Goal: Information Seeking & Learning: Check status

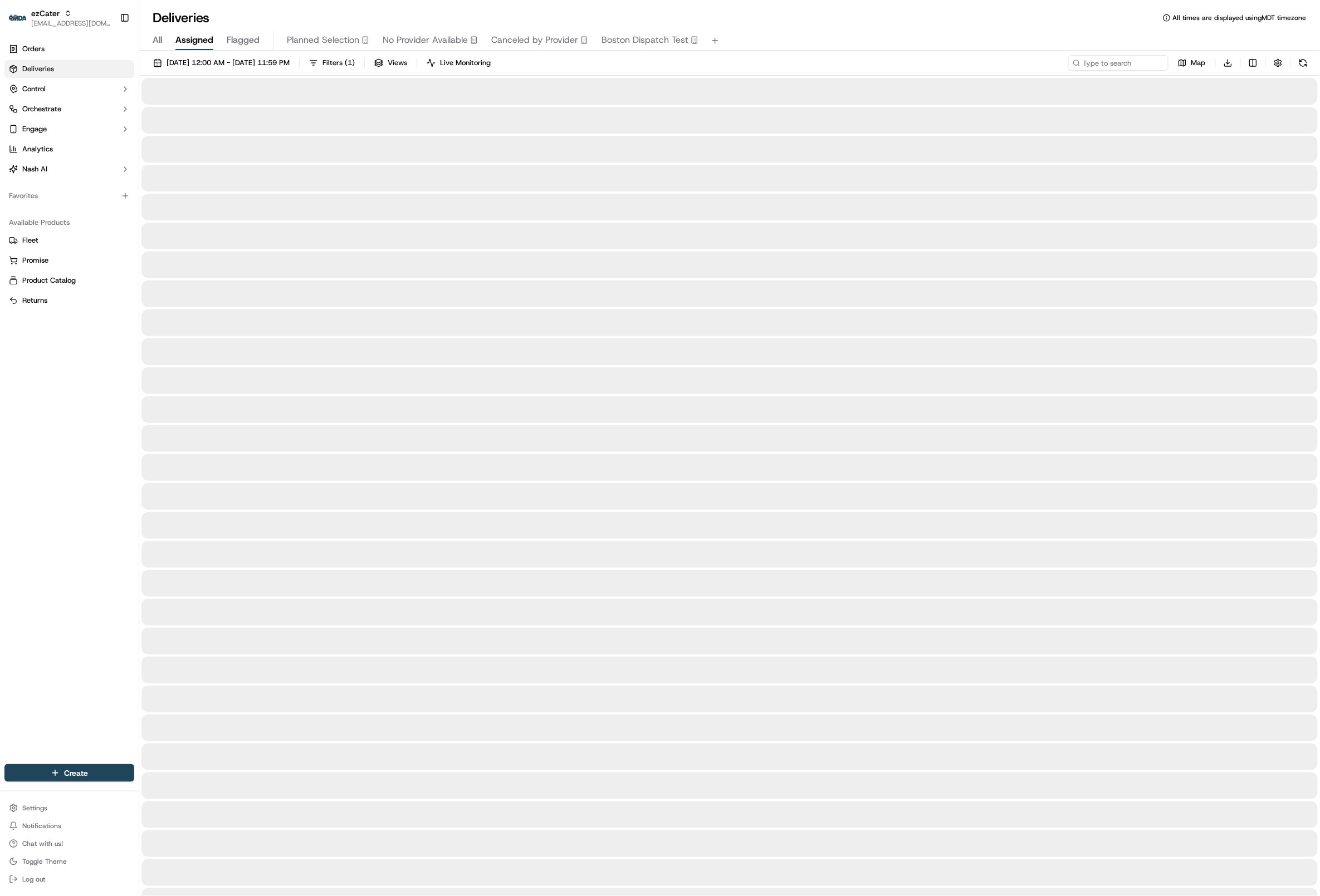
click at [196, 41] on span "Assigned" at bounding box center [194, 40] width 38 height 13
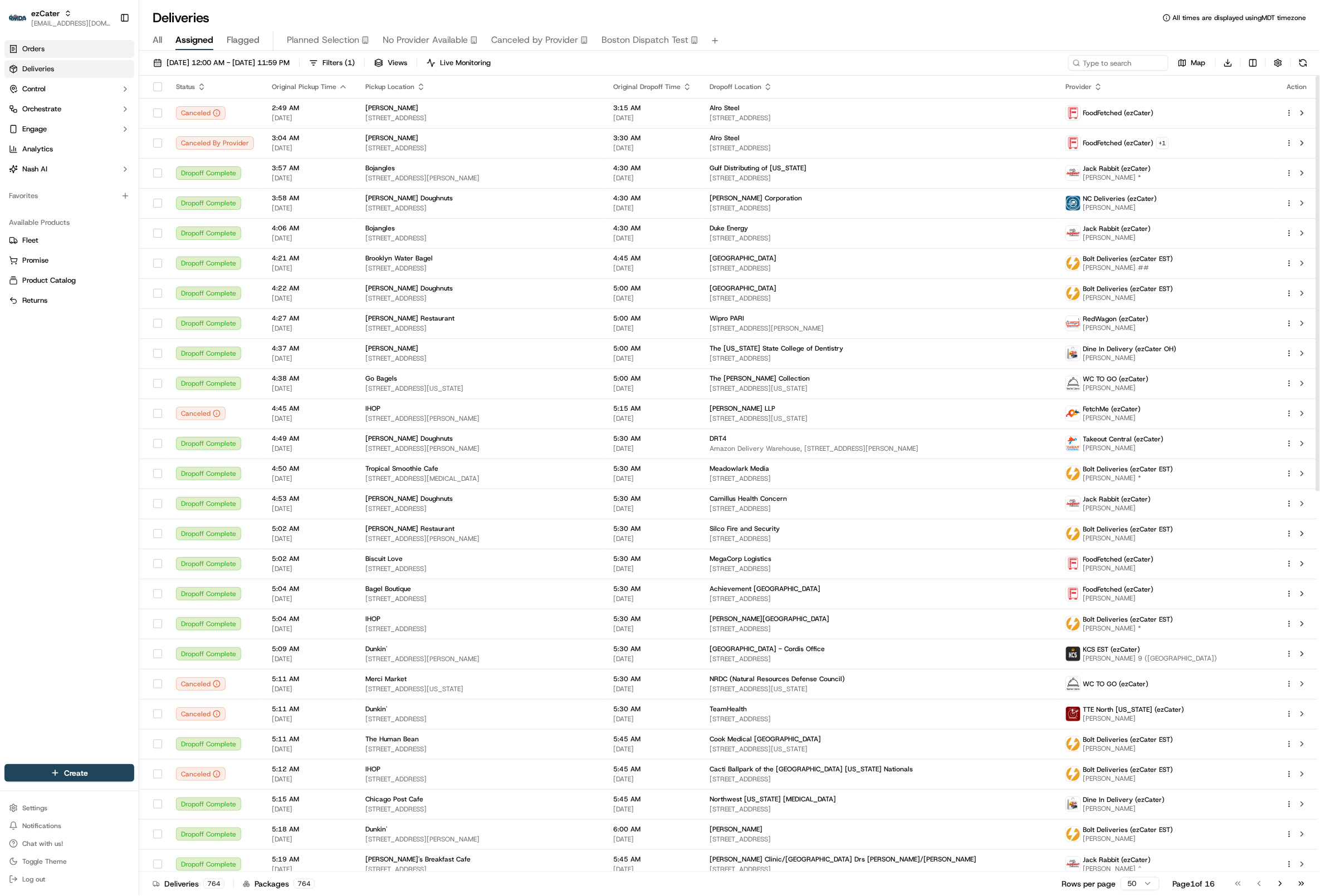
click at [90, 49] on link "Orders" at bounding box center [70, 49] width 130 height 18
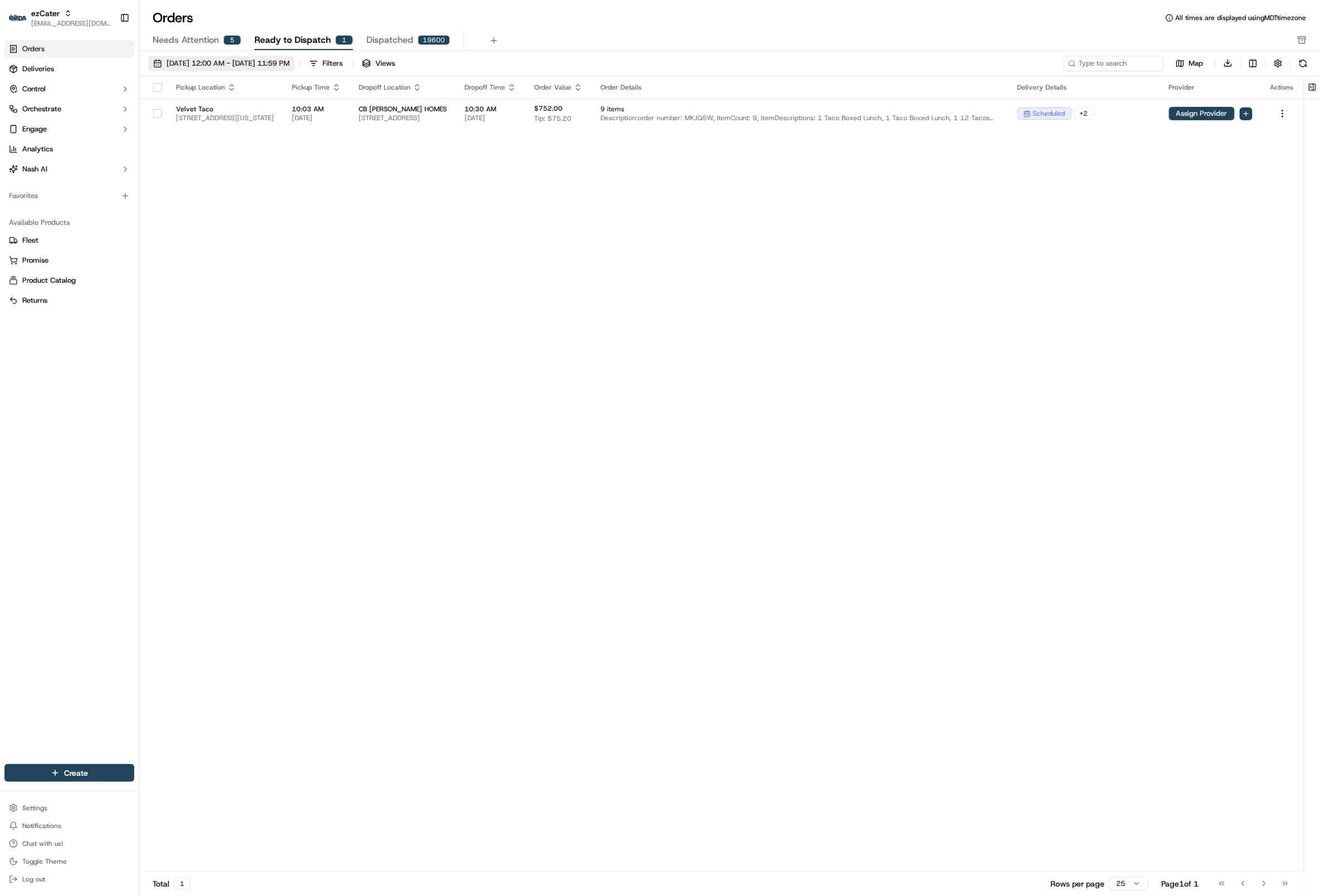
click at [289, 63] on span "[DATE] 12:00 AM - [DATE] 11:59 PM" at bounding box center [228, 63] width 123 height 10
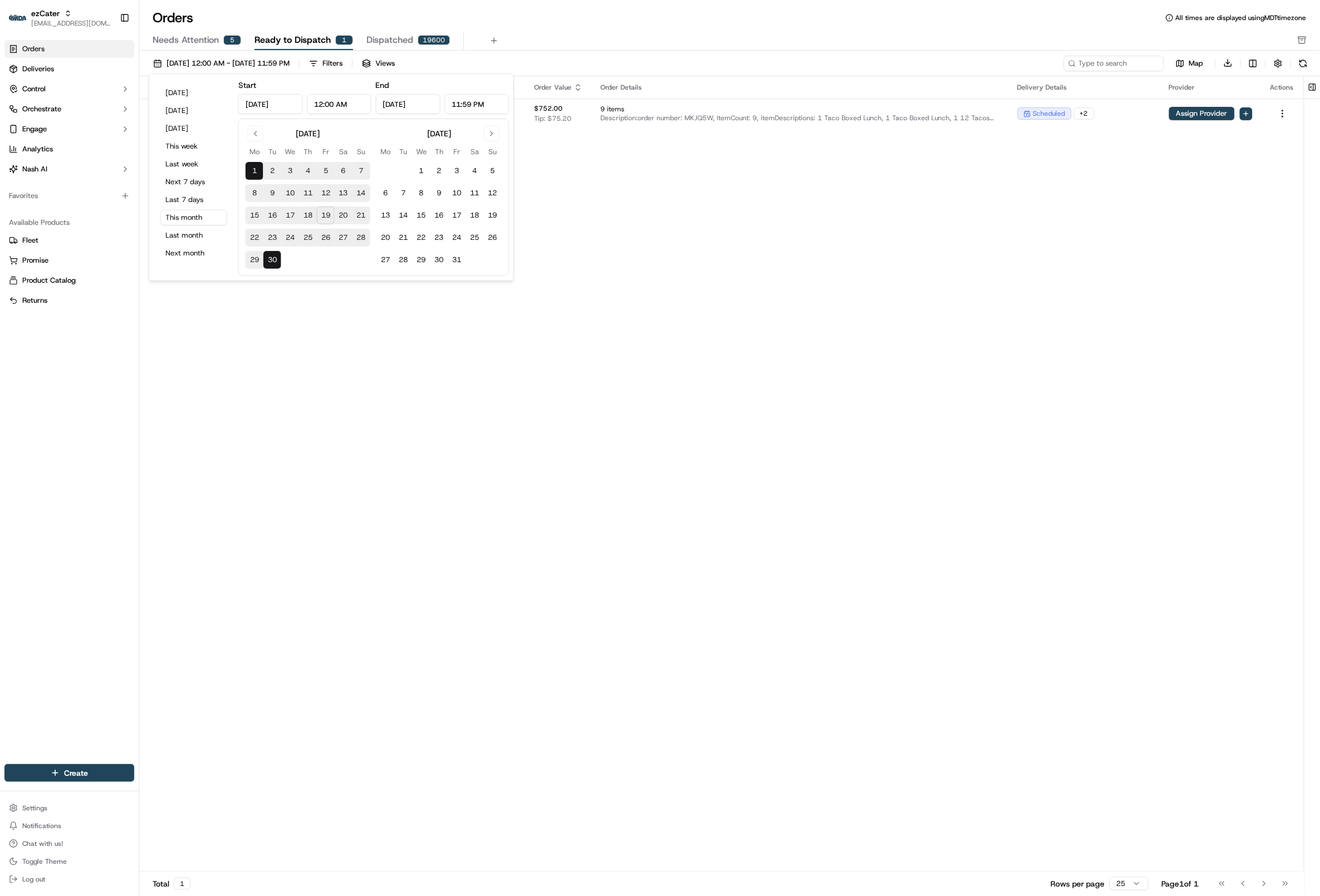
click at [420, 106] on input "[DATE]" at bounding box center [408, 104] width 64 height 20
click at [274, 98] on input "[DATE]" at bounding box center [271, 104] width 64 height 20
click at [251, 169] on button "1" at bounding box center [254, 171] width 18 height 18
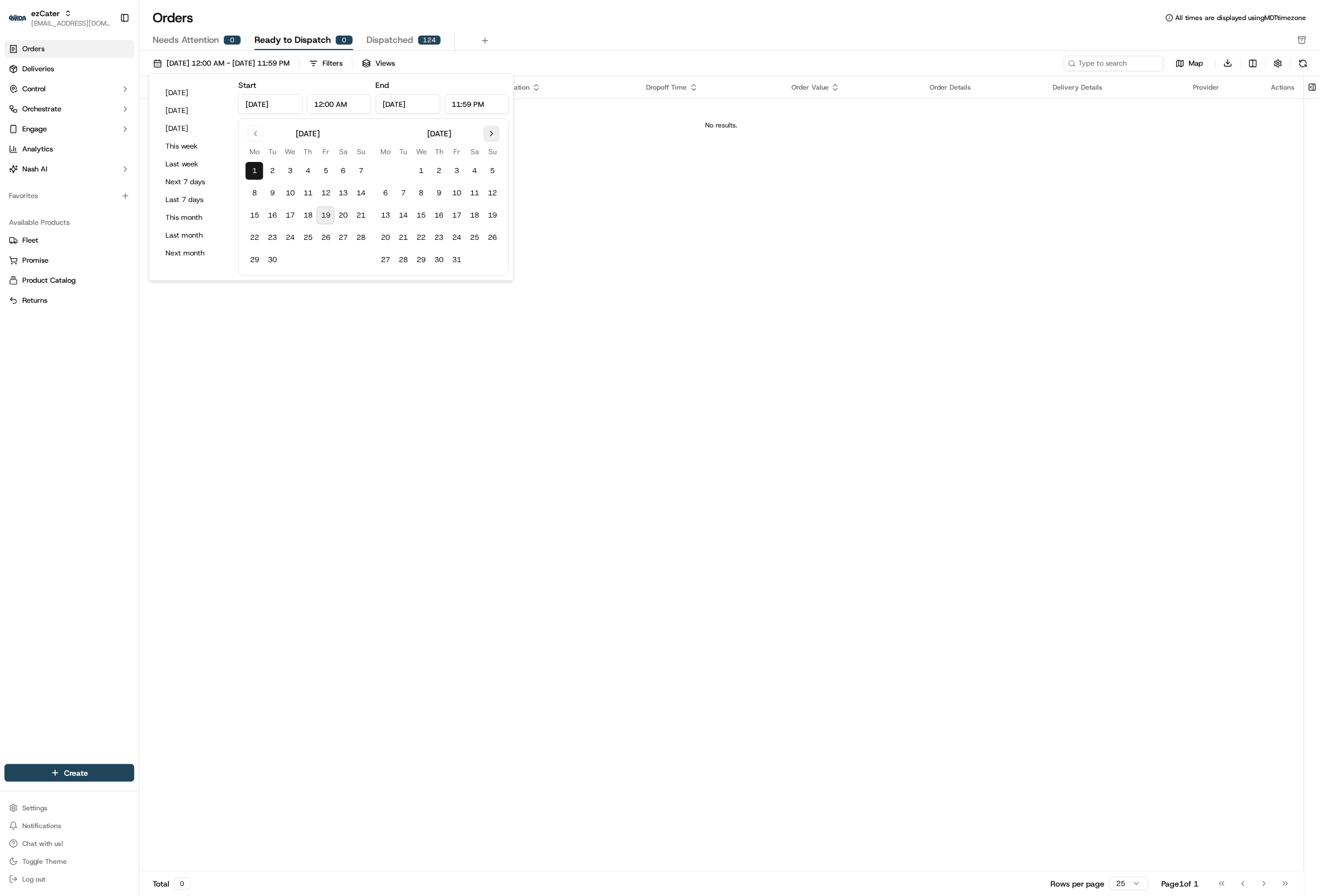
click at [484, 133] on button "Go to next month" at bounding box center [492, 133] width 16 height 16
click at [476, 259] on button "31" at bounding box center [475, 259] width 18 height 18
type input "[DATE]"
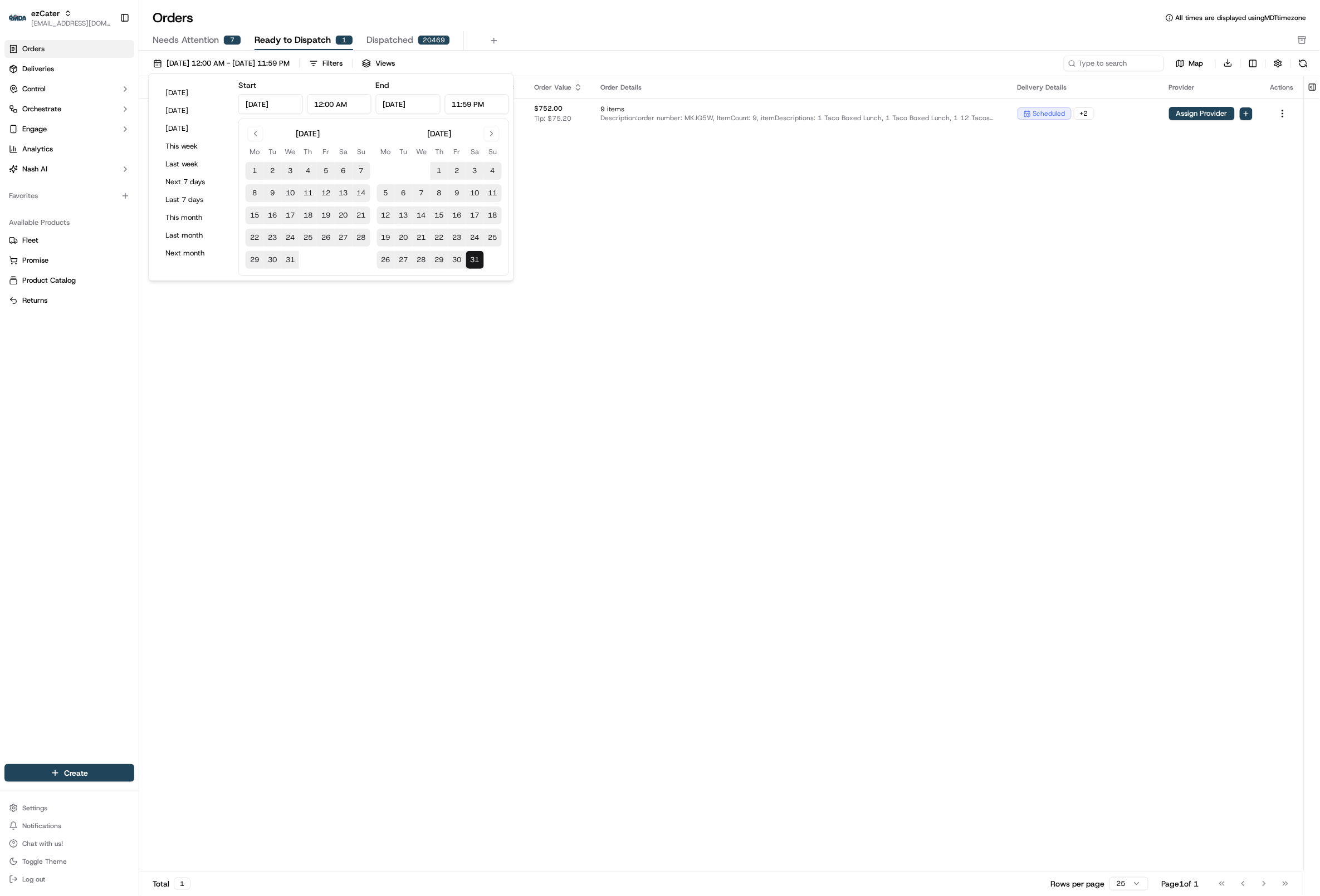
click at [636, 41] on div "Needs Attention 7 Ready to Dispatch 1 Dispatched 20469" at bounding box center [722, 41] width 1139 height 19
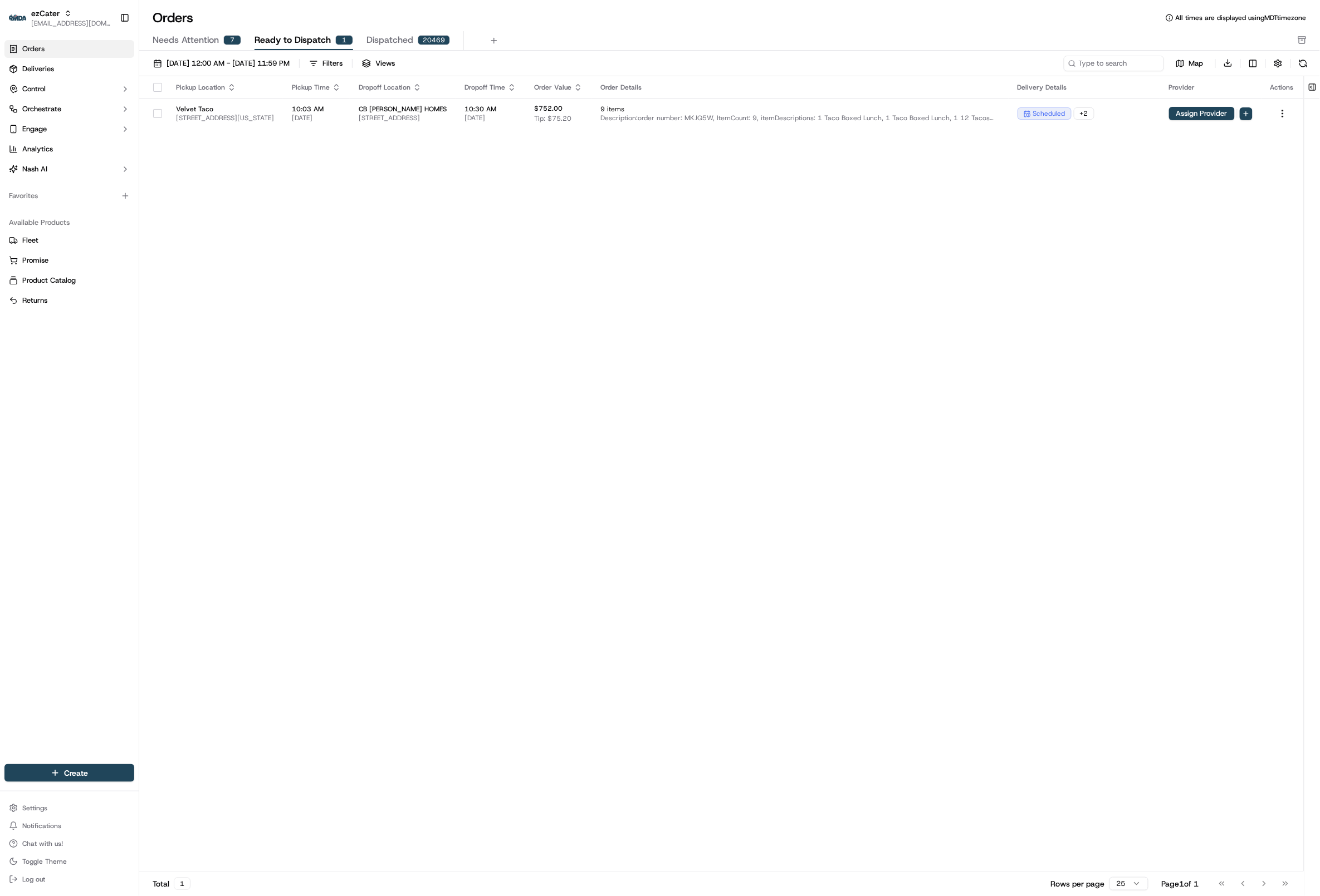
click at [191, 32] on button "Needs Attention 7" at bounding box center [197, 41] width 89 height 19
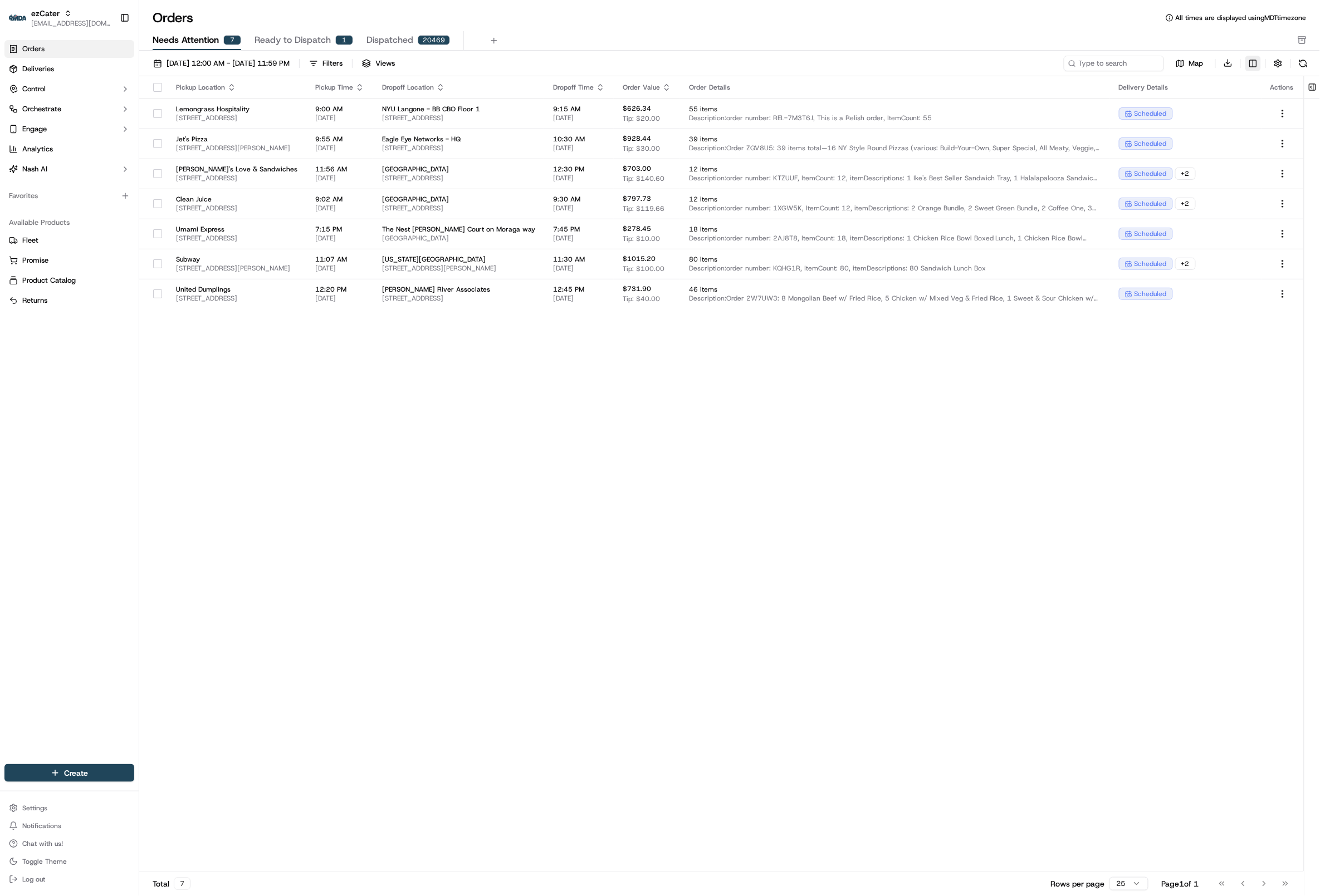
click at [1254, 62] on html "ezCater [EMAIL_ADDRESS][DOMAIN_NAME] Toggle Sidebar Orders Deliveries Control O…" at bounding box center [660, 448] width 1320 height 896
click at [1252, 64] on html "ezCater [EMAIL_ADDRESS][DOMAIN_NAME] Toggle Sidebar Orders Deliveries Control O…" at bounding box center [660, 448] width 1320 height 896
click at [1262, 39] on html "ezCater [EMAIL_ADDRESS][DOMAIN_NAME] Toggle Sidebar Orders Deliveries Control O…" at bounding box center [660, 448] width 1320 height 896
click at [88, 69] on link "Deliveries" at bounding box center [70, 69] width 130 height 18
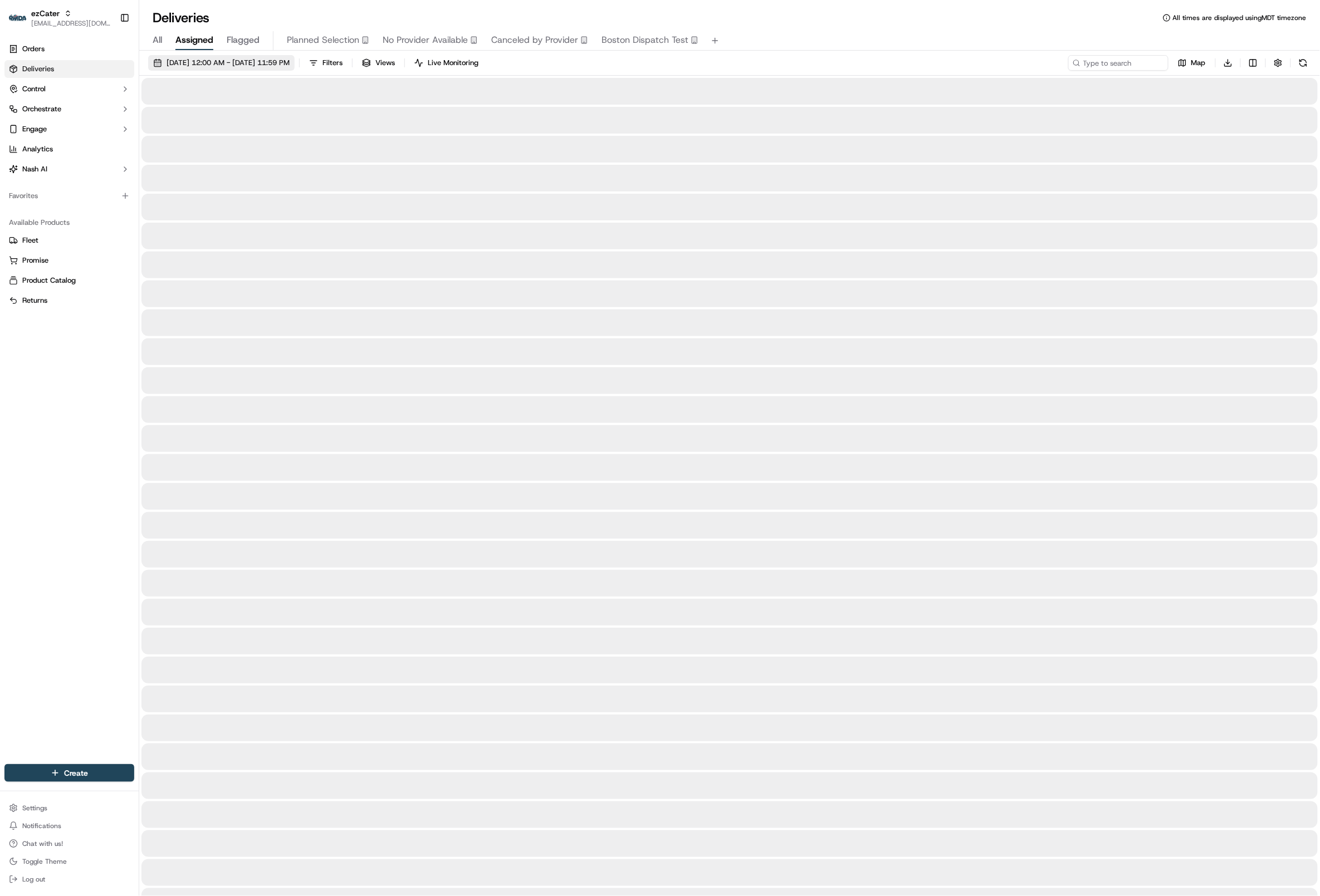
click at [269, 58] on span "[DATE] 12:00 AM - [DATE] 11:59 PM" at bounding box center [228, 62] width 123 height 10
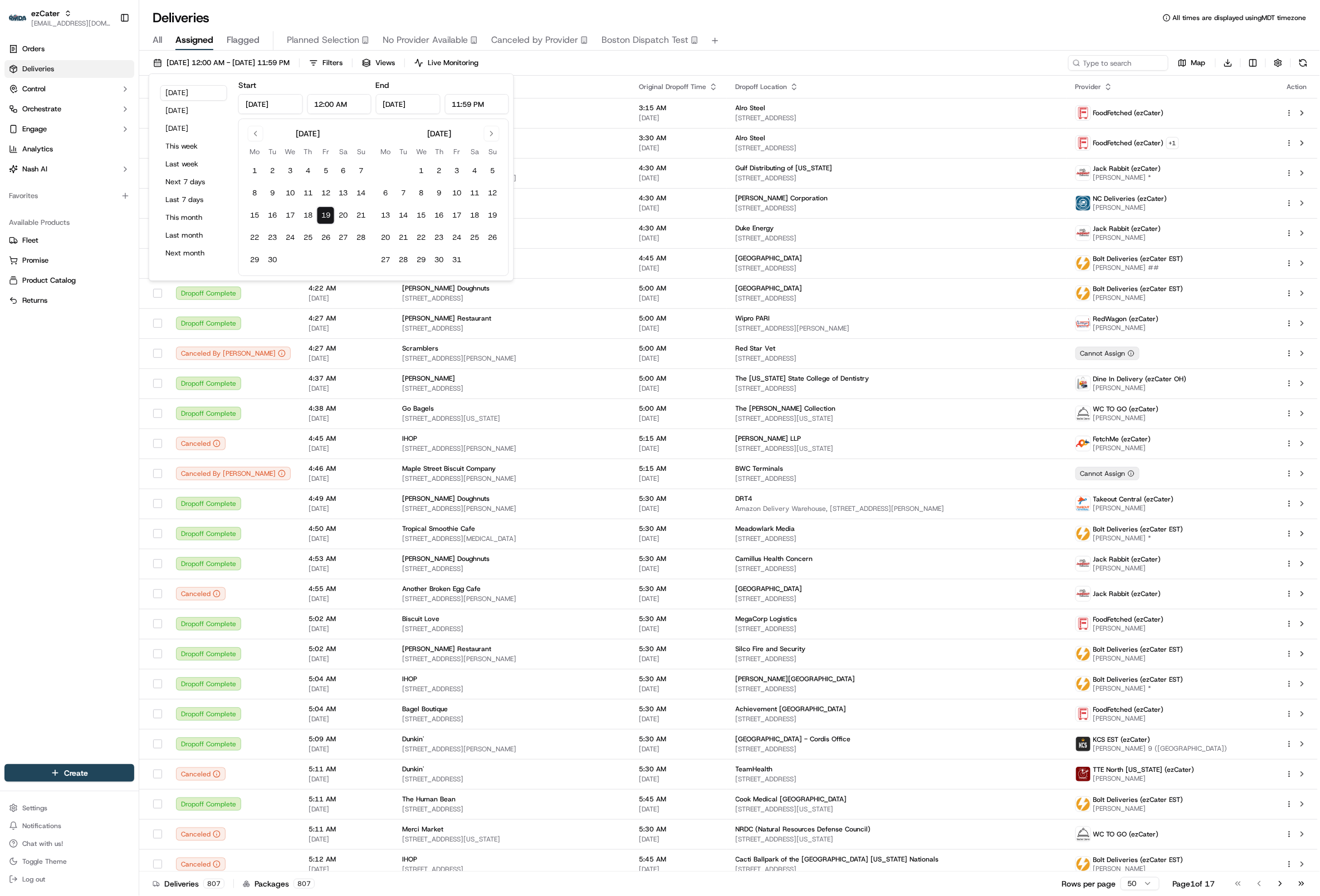
click at [323, 216] on button "19" at bounding box center [326, 215] width 18 height 18
click at [491, 134] on button "Go to next month" at bounding box center [492, 133] width 16 height 16
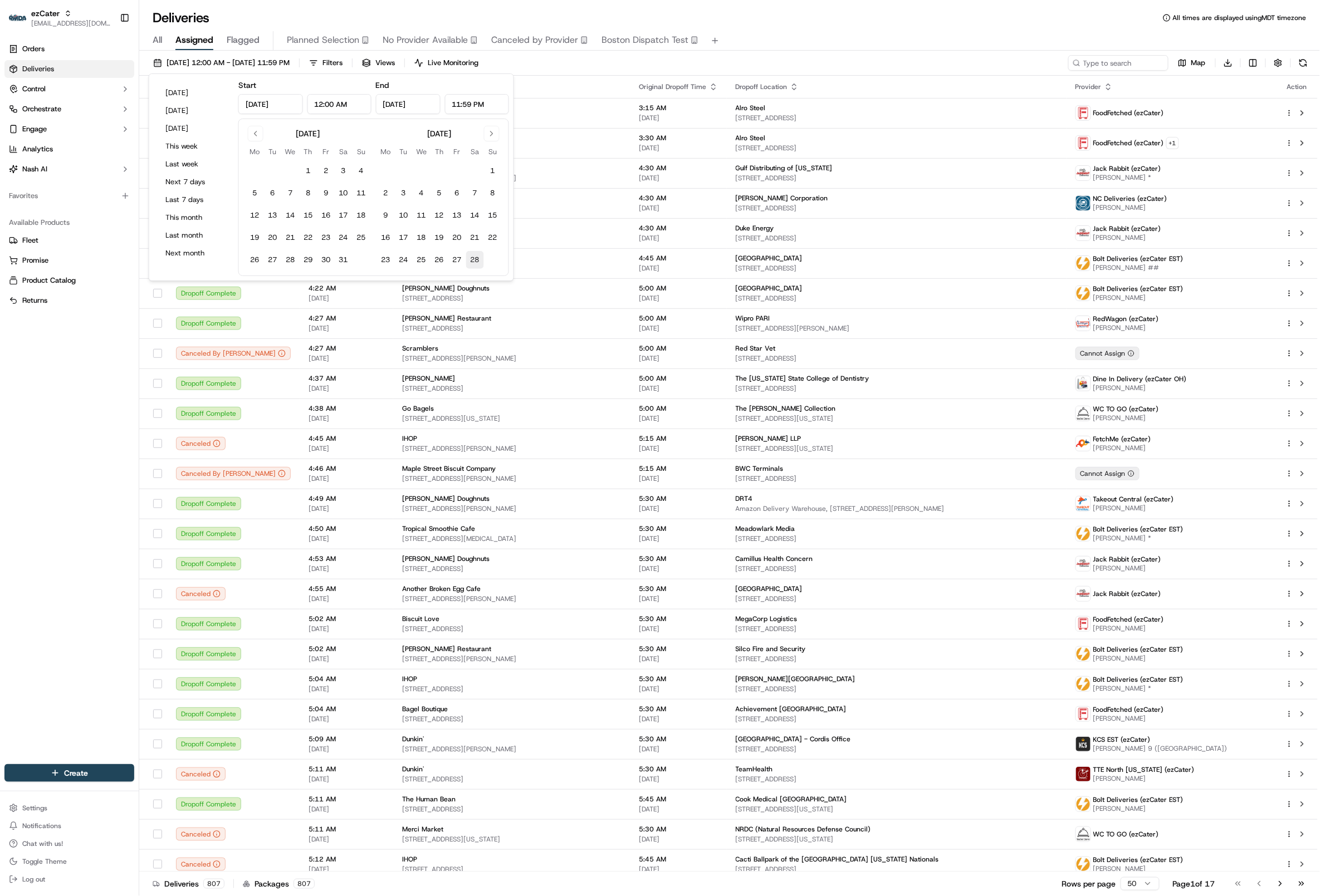
click at [474, 253] on button "28" at bounding box center [475, 259] width 18 height 18
type input "[DATE]"
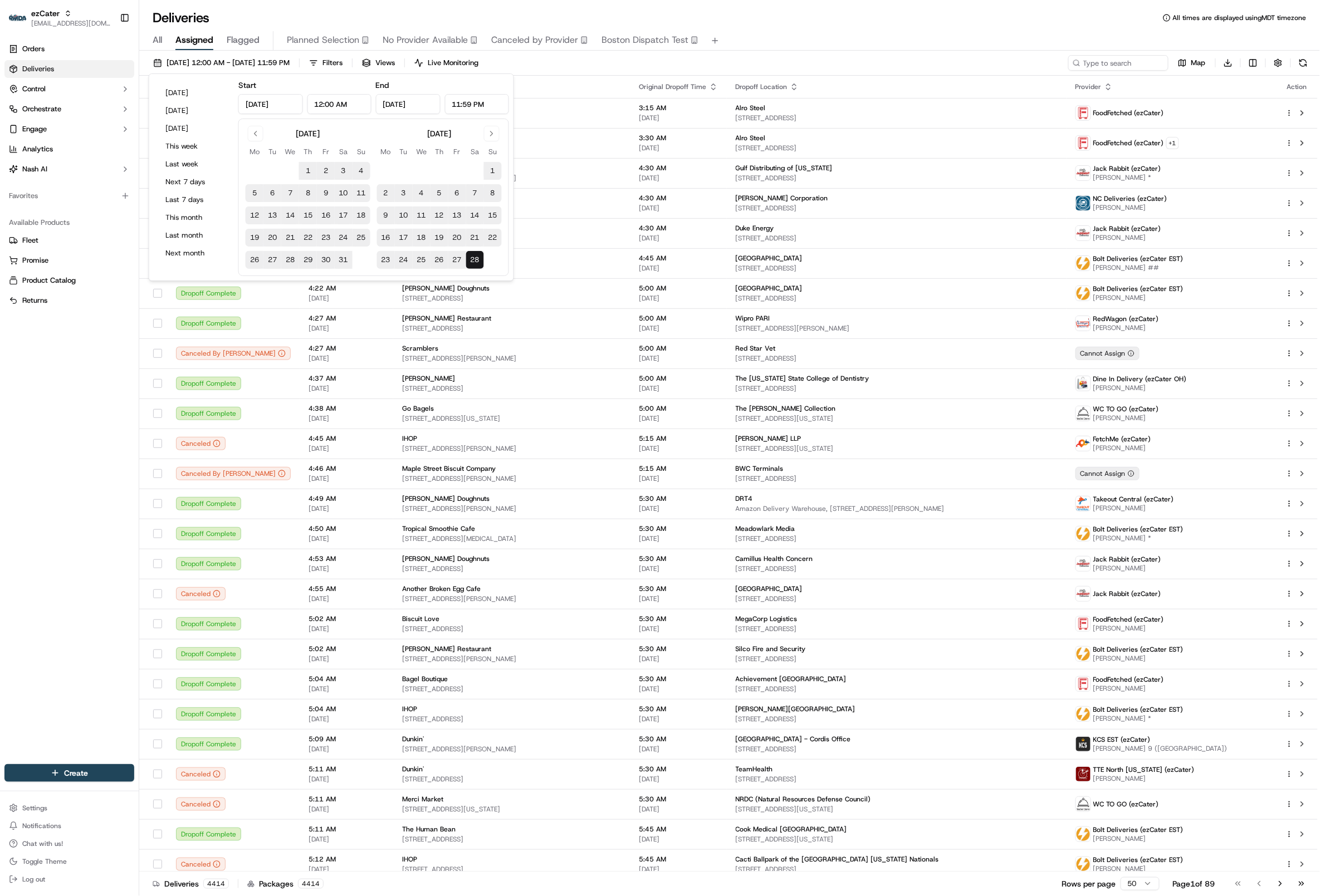
click at [502, 14] on div "Deliveries All times are displayed using MDT timezone" at bounding box center [730, 17] width 1181 height 18
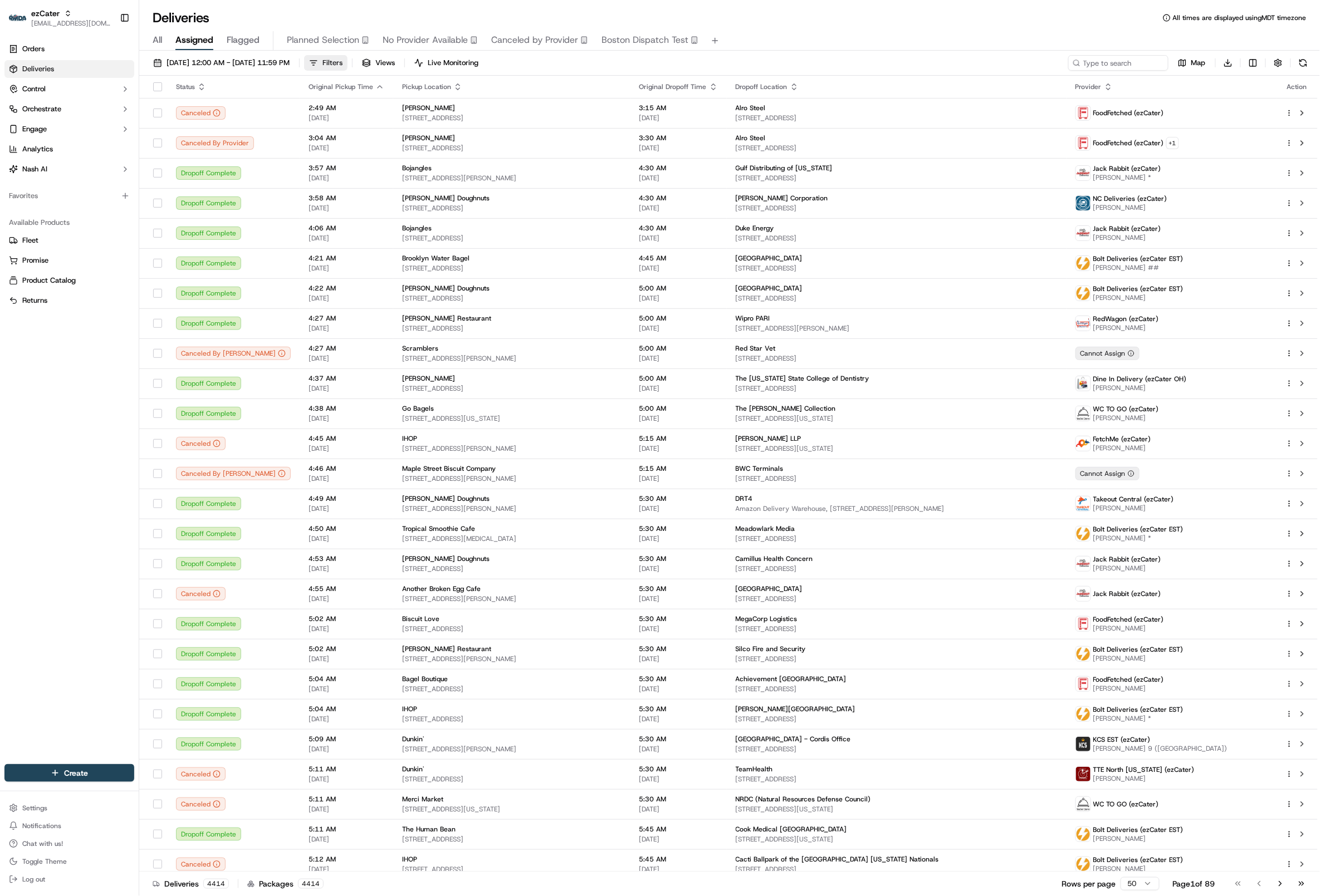
click at [343, 60] on span "Filters" at bounding box center [332, 62] width 20 height 10
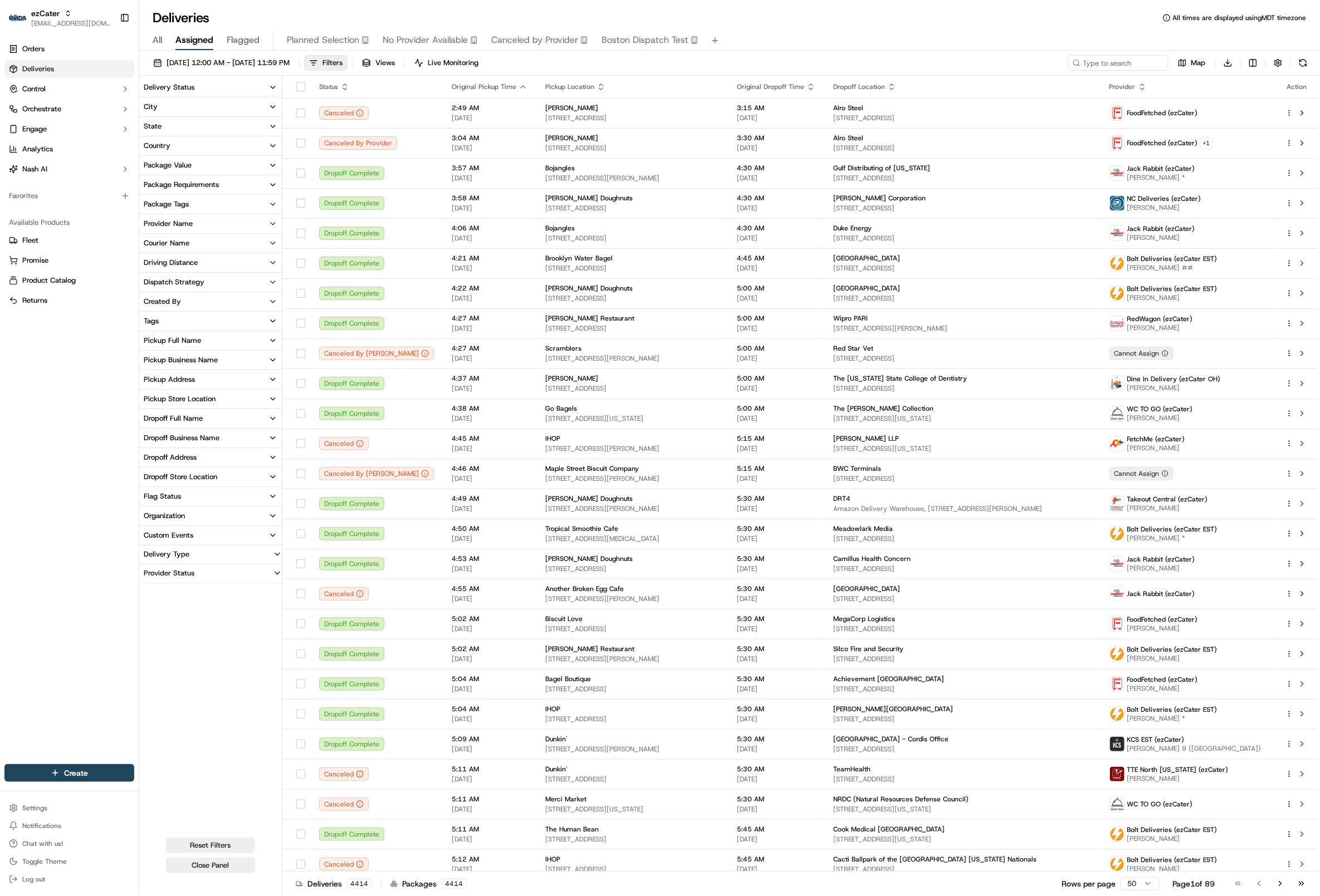
click at [230, 85] on button "Delivery Status" at bounding box center [210, 88] width 142 height 19
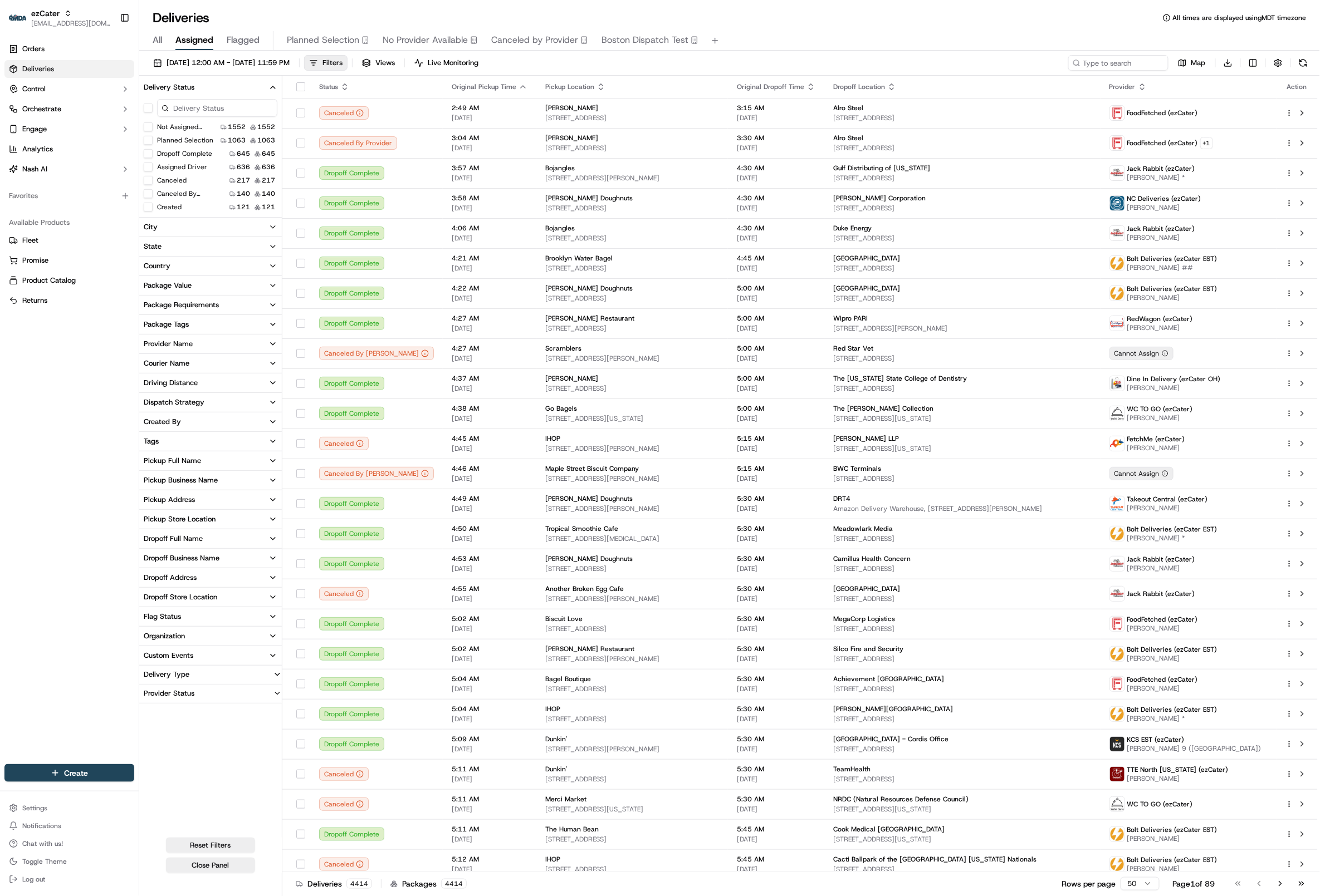
click at [218, 88] on button "Delivery Status" at bounding box center [210, 88] width 142 height 19
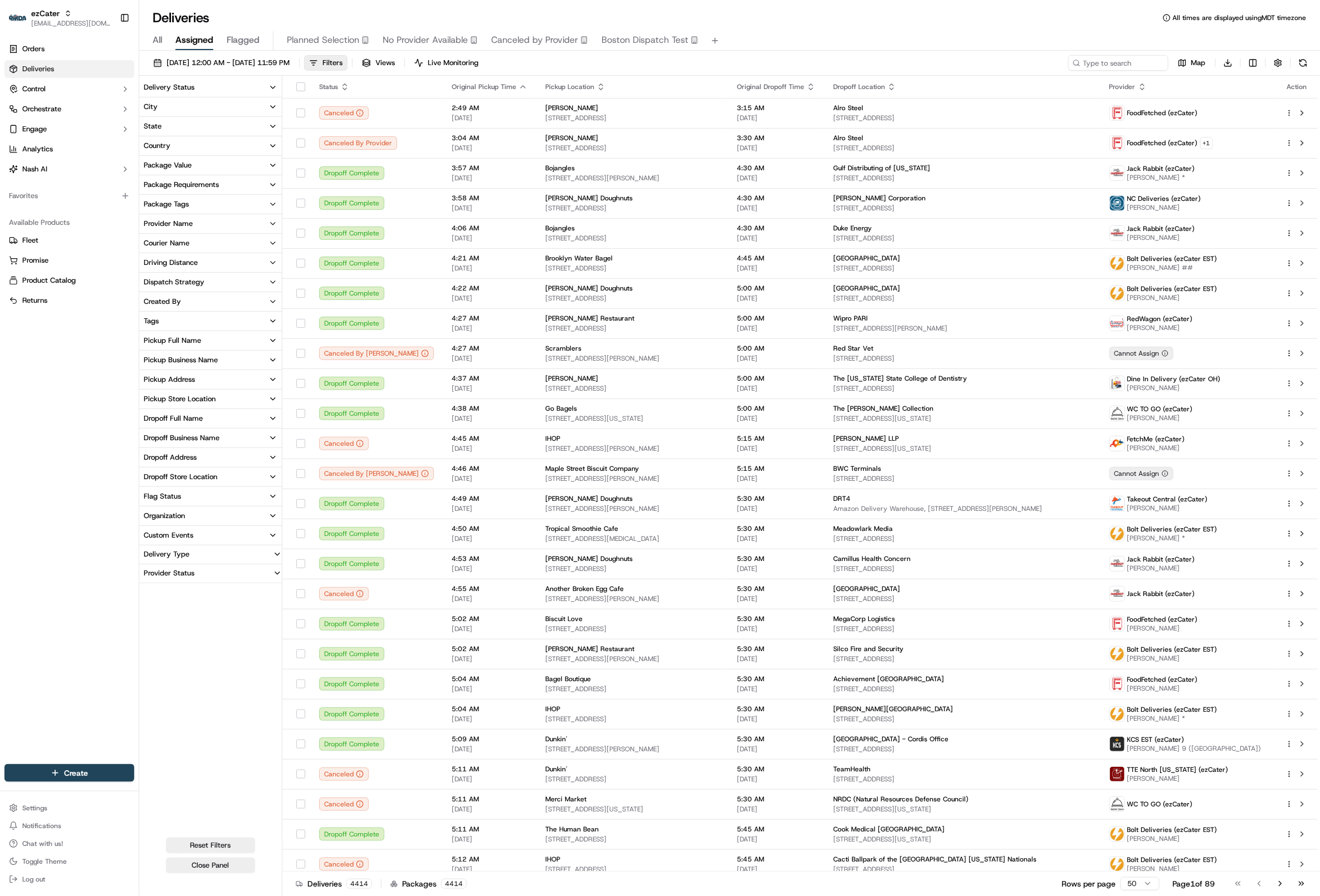
click at [224, 221] on button "Provider Name" at bounding box center [210, 224] width 142 height 19
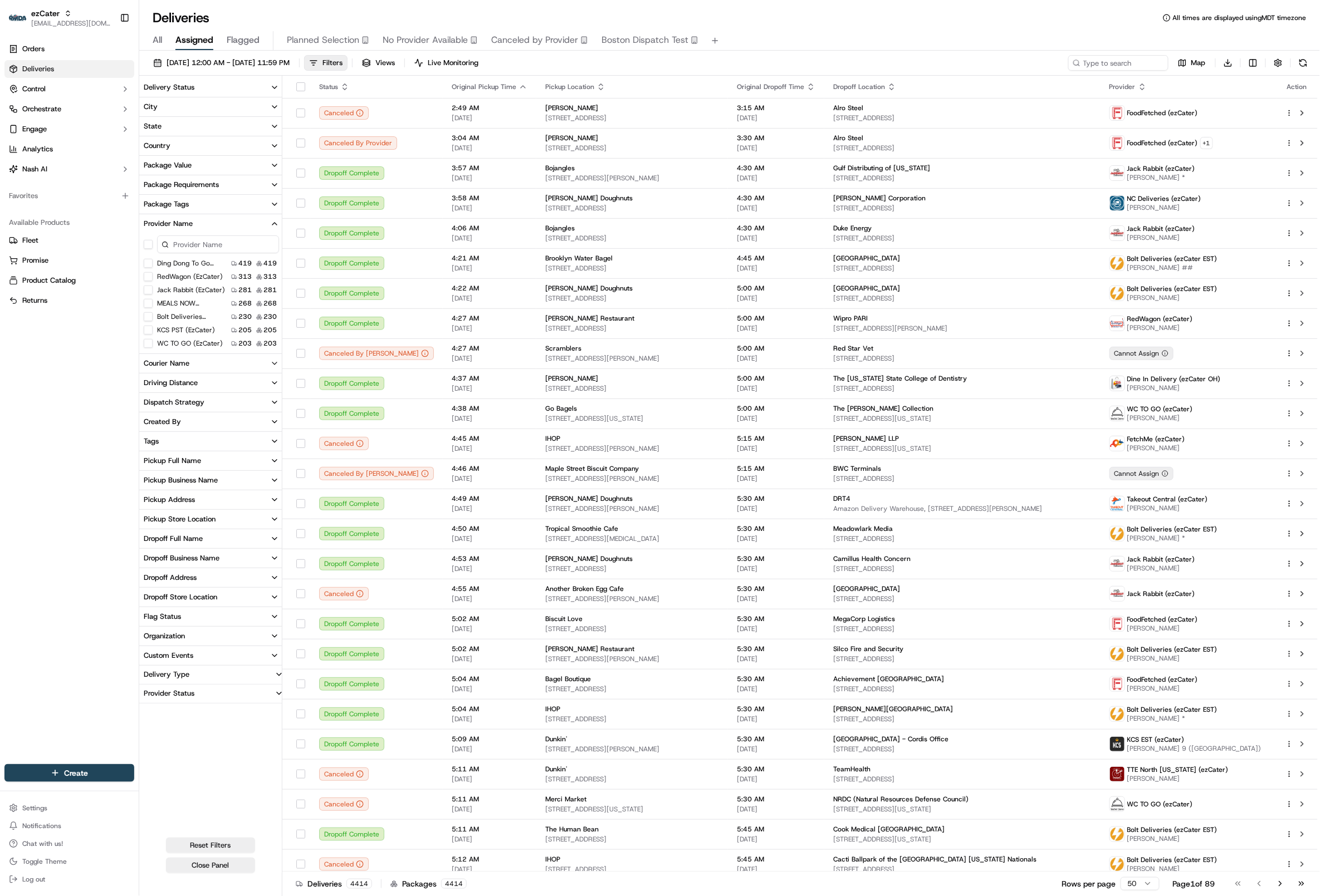
click at [224, 242] on input at bounding box center [217, 244] width 122 height 18
type input "j"
click at [317, 38] on span "Planned Selection" at bounding box center [323, 40] width 73 height 13
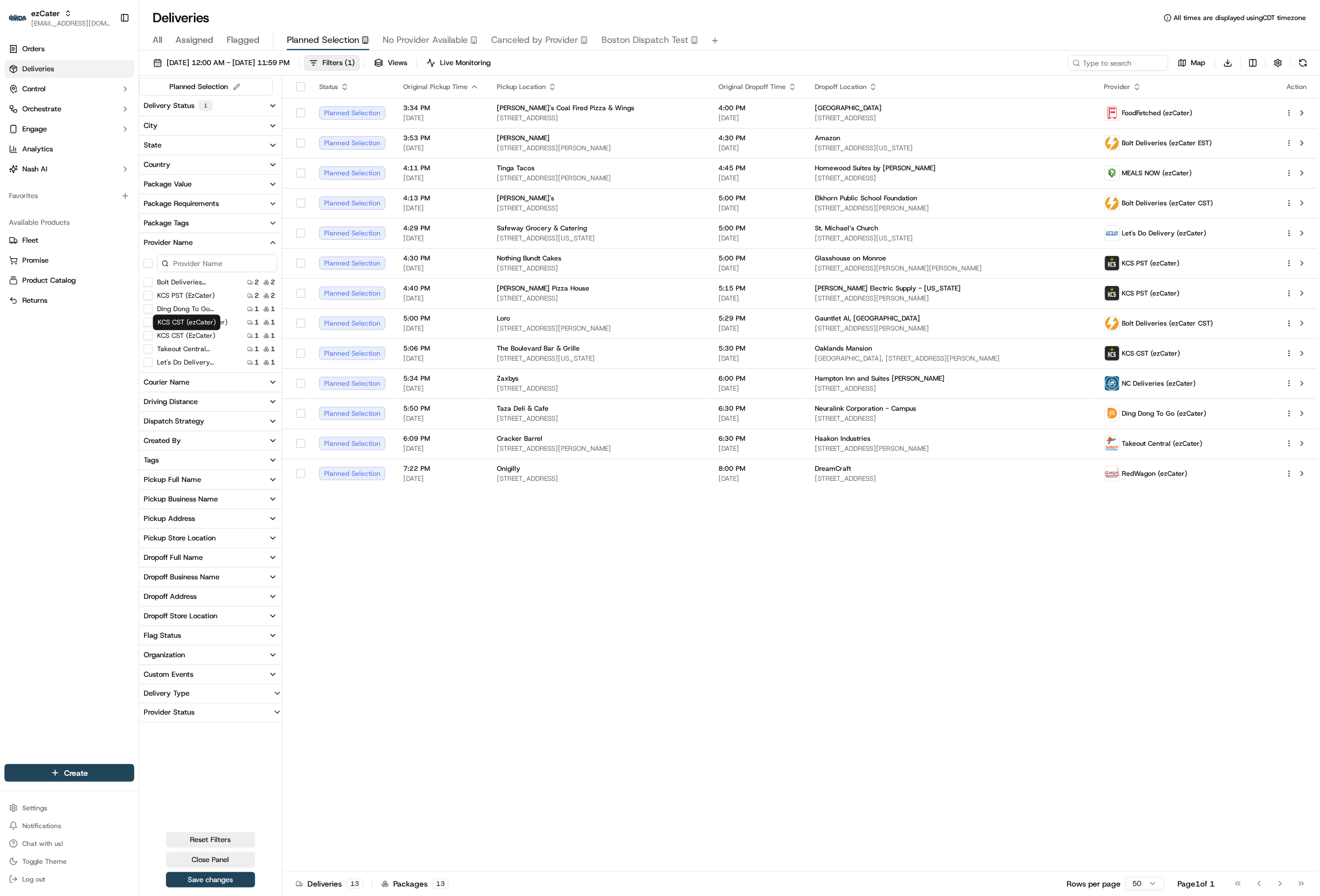
click at [183, 335] on label "KCS CST (ezCater)" at bounding box center [186, 335] width 58 height 8
click at [153, 335] on \(ezCater\) "KCS CST (ezCater)" at bounding box center [147, 335] width 8 height 8
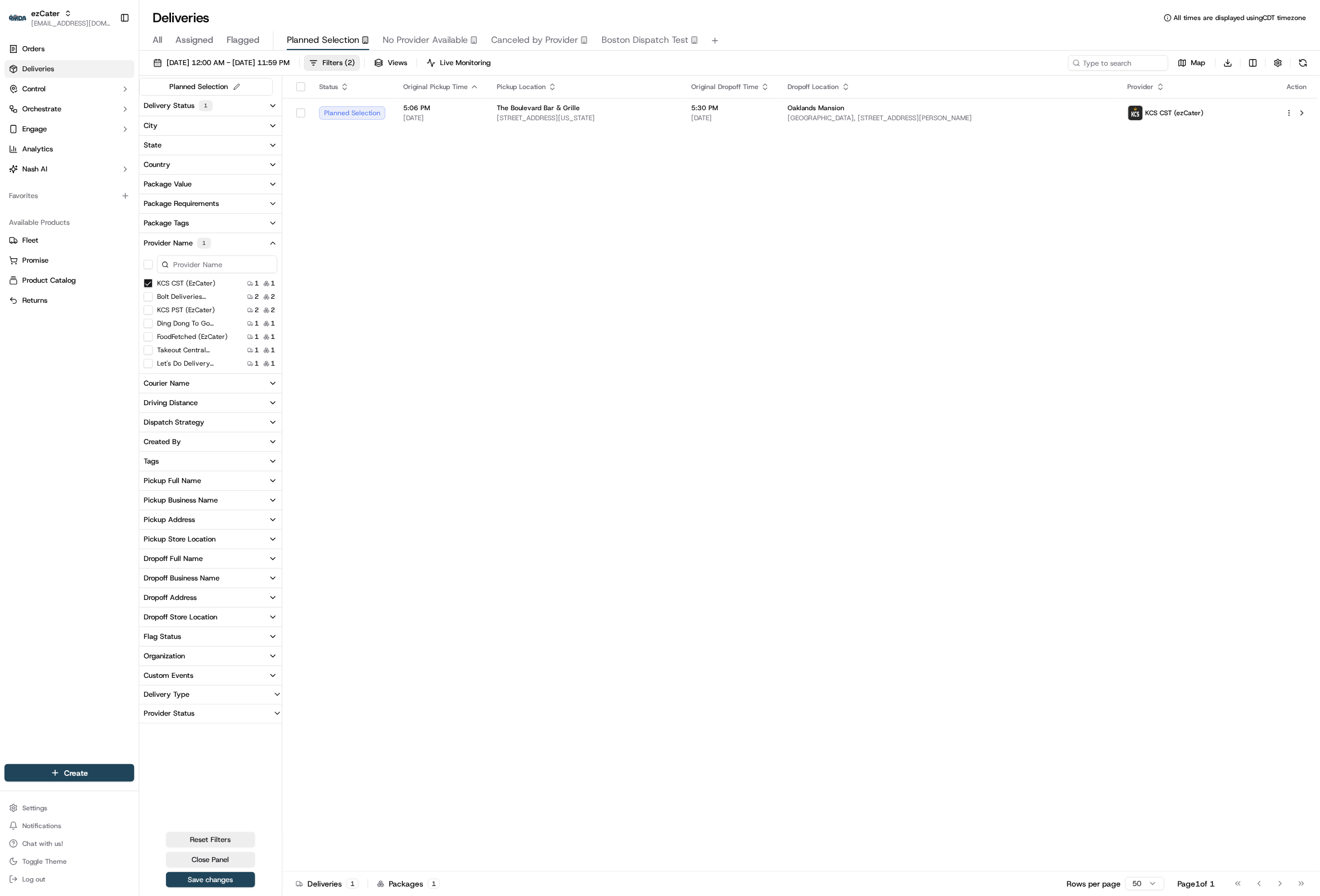
click at [149, 284] on \(ezCater\) "KCS CST (ezCater)" at bounding box center [147, 283] width 8 height 8
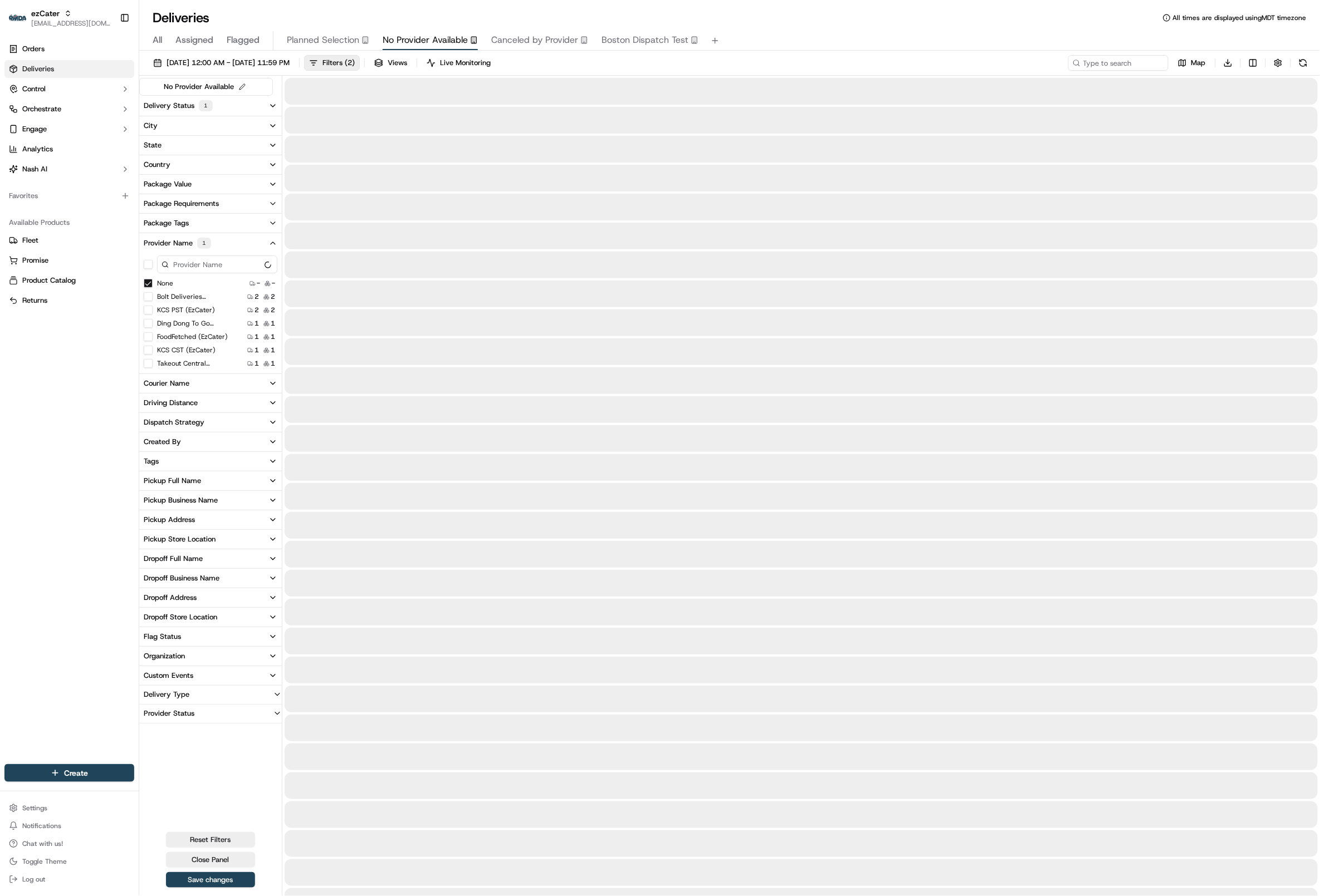
click at [420, 41] on span "No Provider Available" at bounding box center [426, 40] width 85 height 13
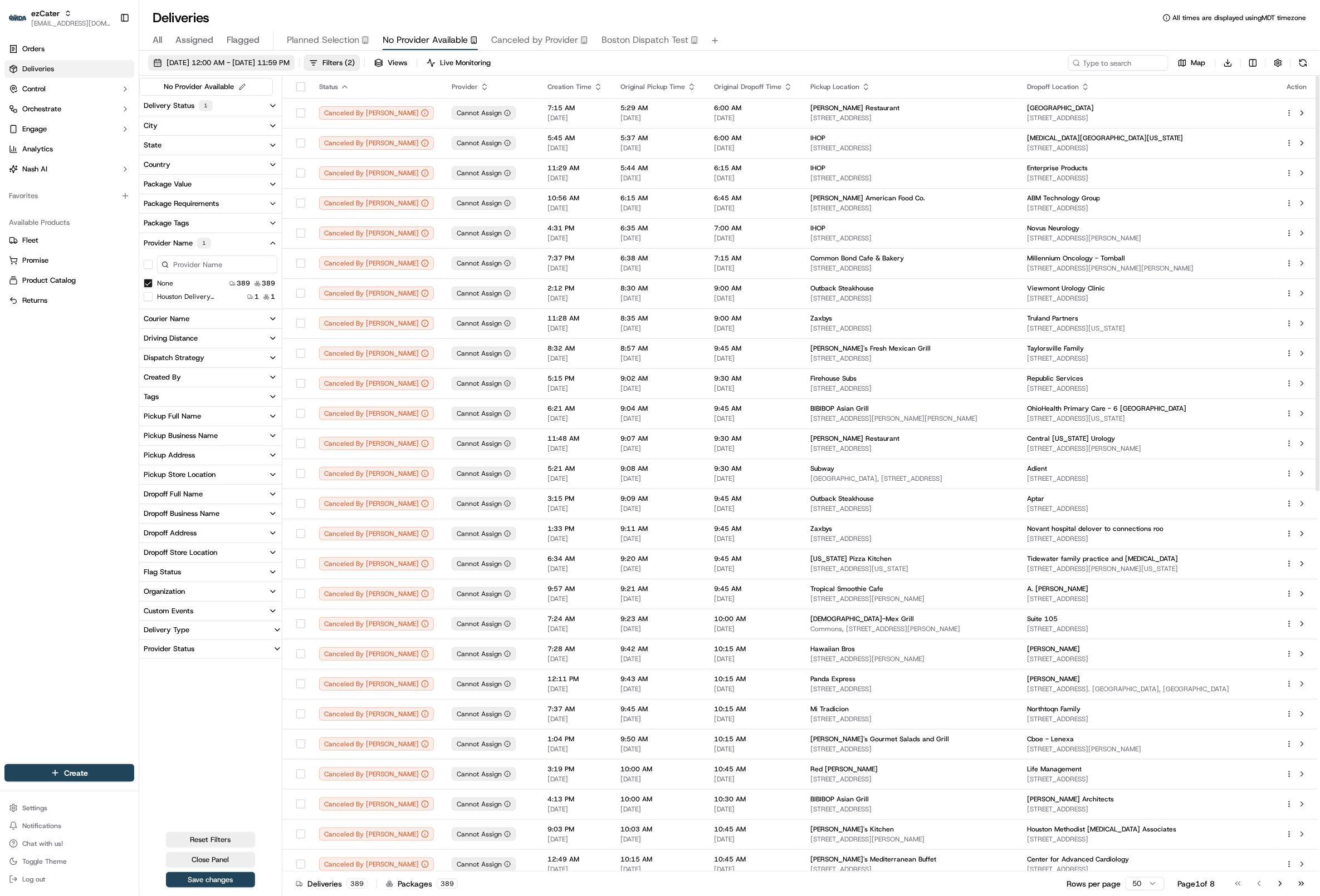
click at [278, 59] on span "[DATE] 12:00 AM - [DATE] 11:59 PM" at bounding box center [228, 62] width 123 height 10
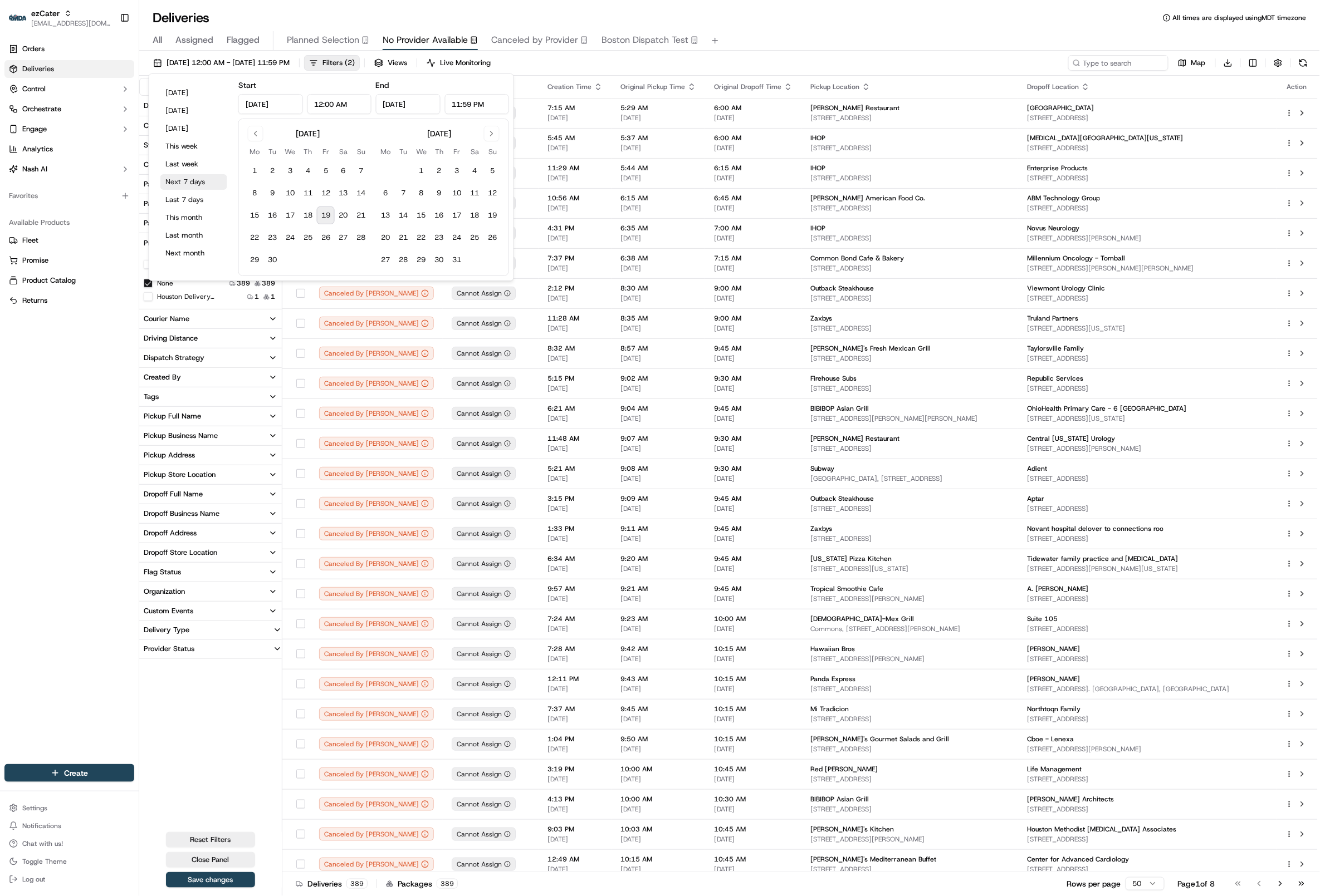
click at [195, 185] on button "Next 7 days" at bounding box center [193, 182] width 67 height 16
type input "[DATE]"
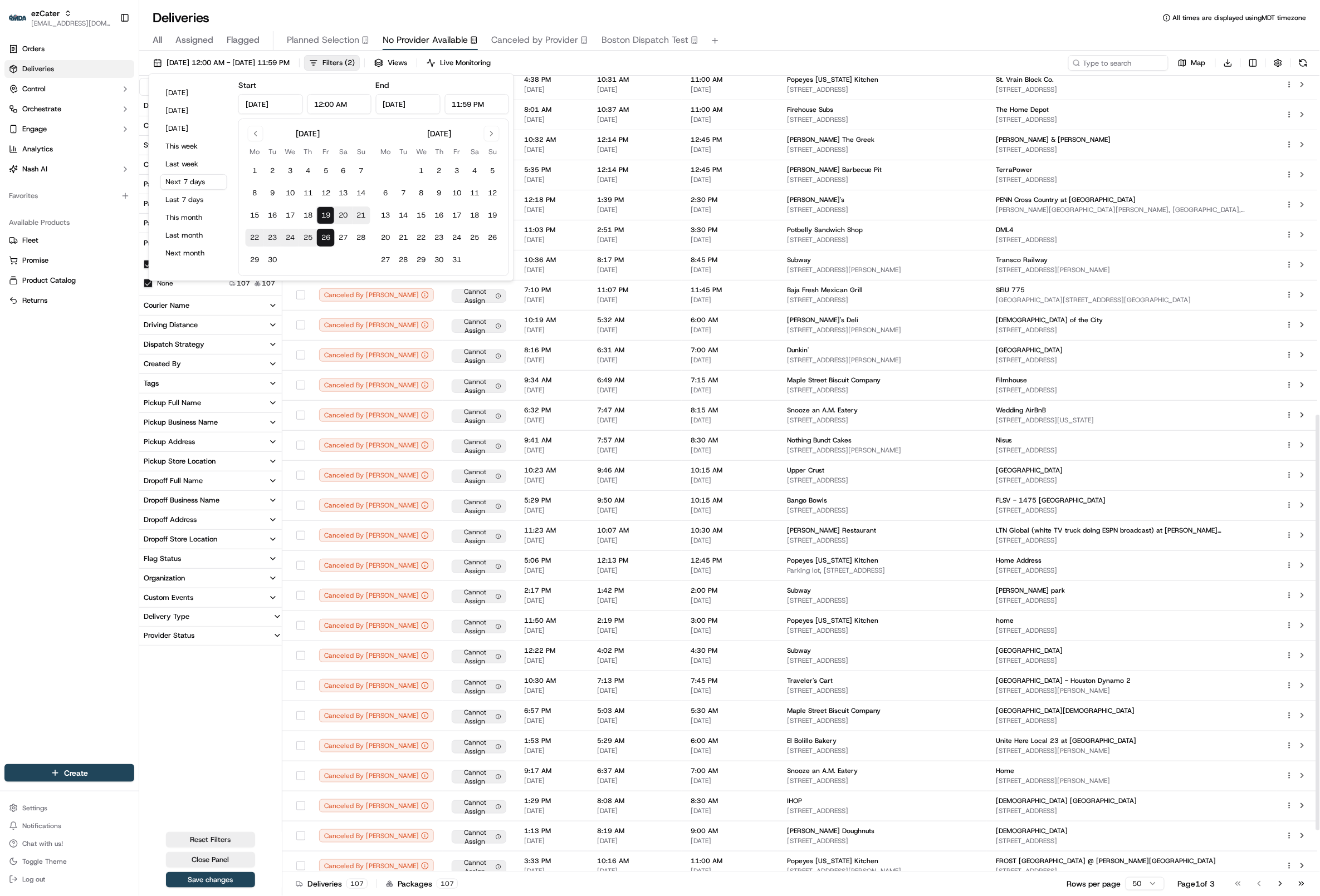
scroll to position [729, 0]
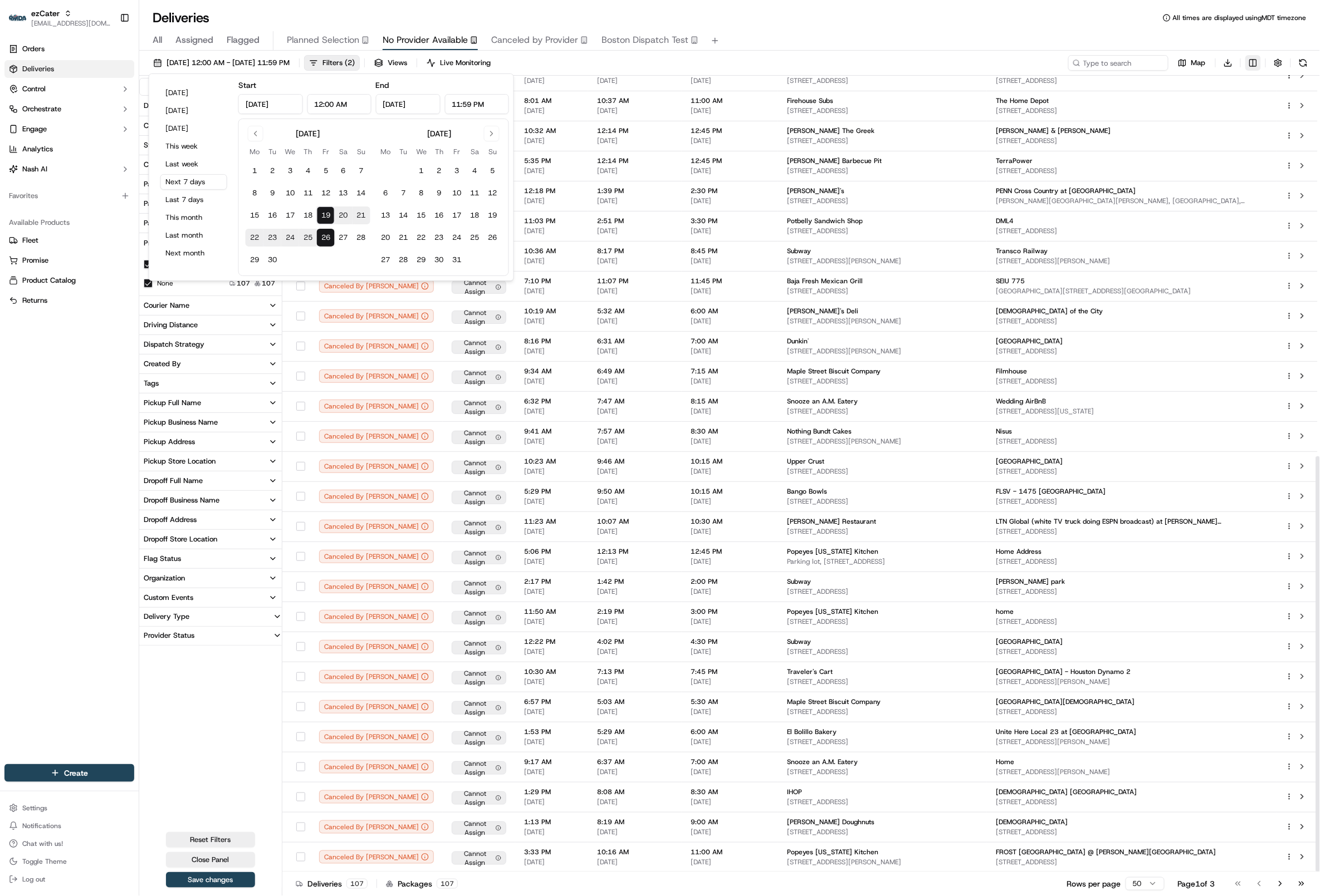
click at [1254, 63] on html "ezCater [EMAIL_ADDRESS][DOMAIN_NAME] Toggle Sidebar Orders Deliveries Control O…" at bounding box center [660, 448] width 1320 height 896
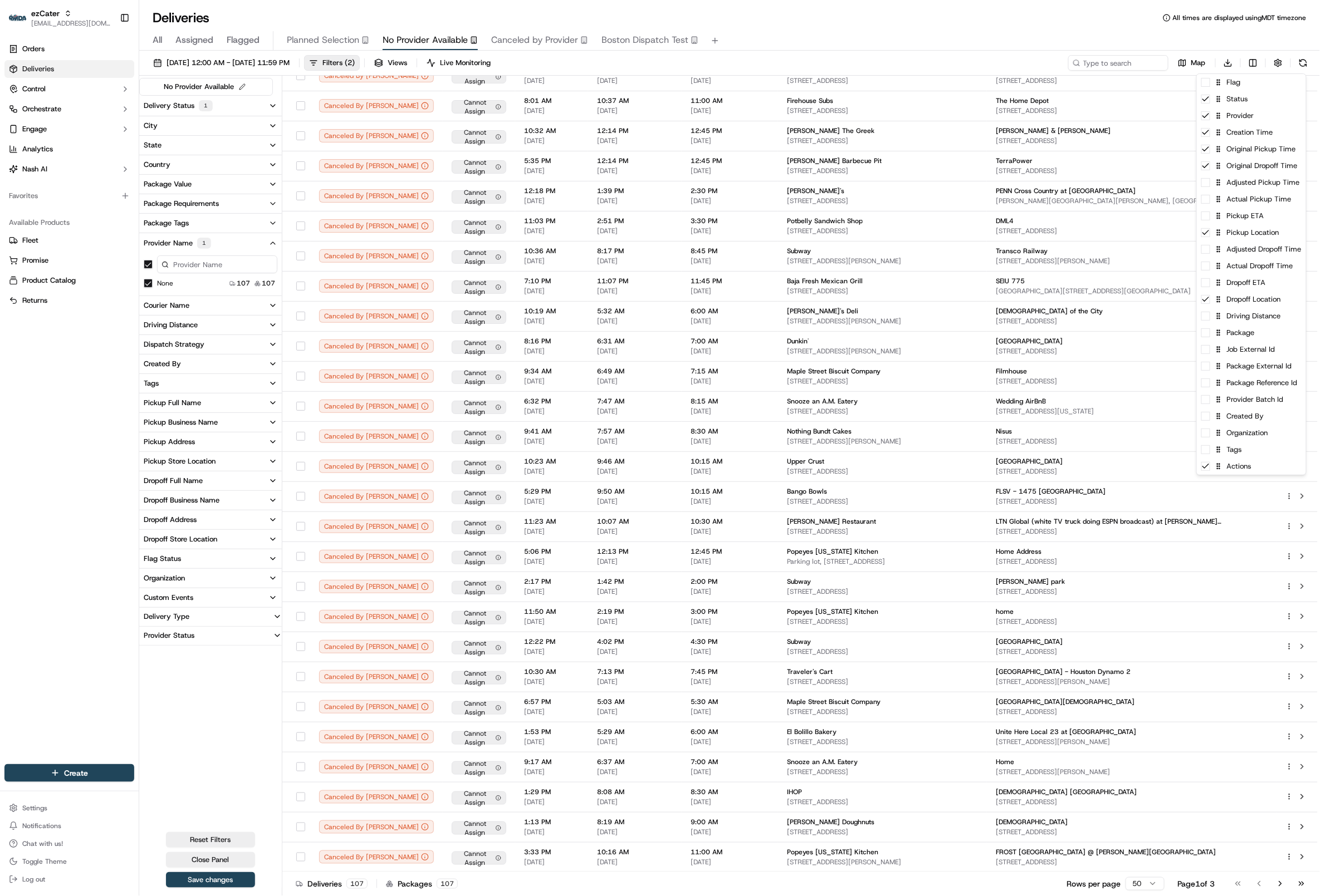
click at [1106, 191] on html "ezCater [EMAIL_ADDRESS][DOMAIN_NAME] Toggle Sidebar Orders Deliveries Control O…" at bounding box center [660, 448] width 1320 height 896
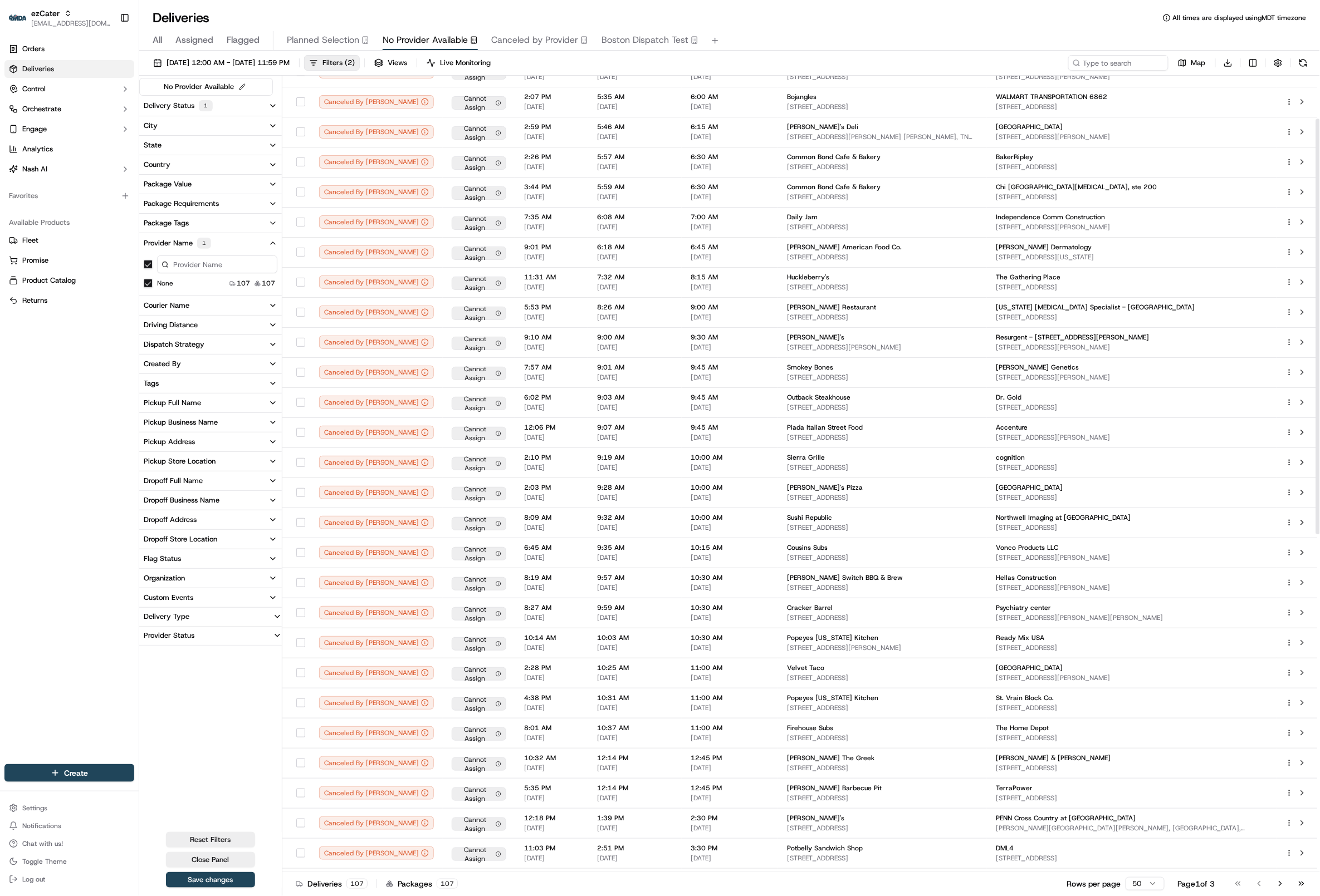
scroll to position [0, 0]
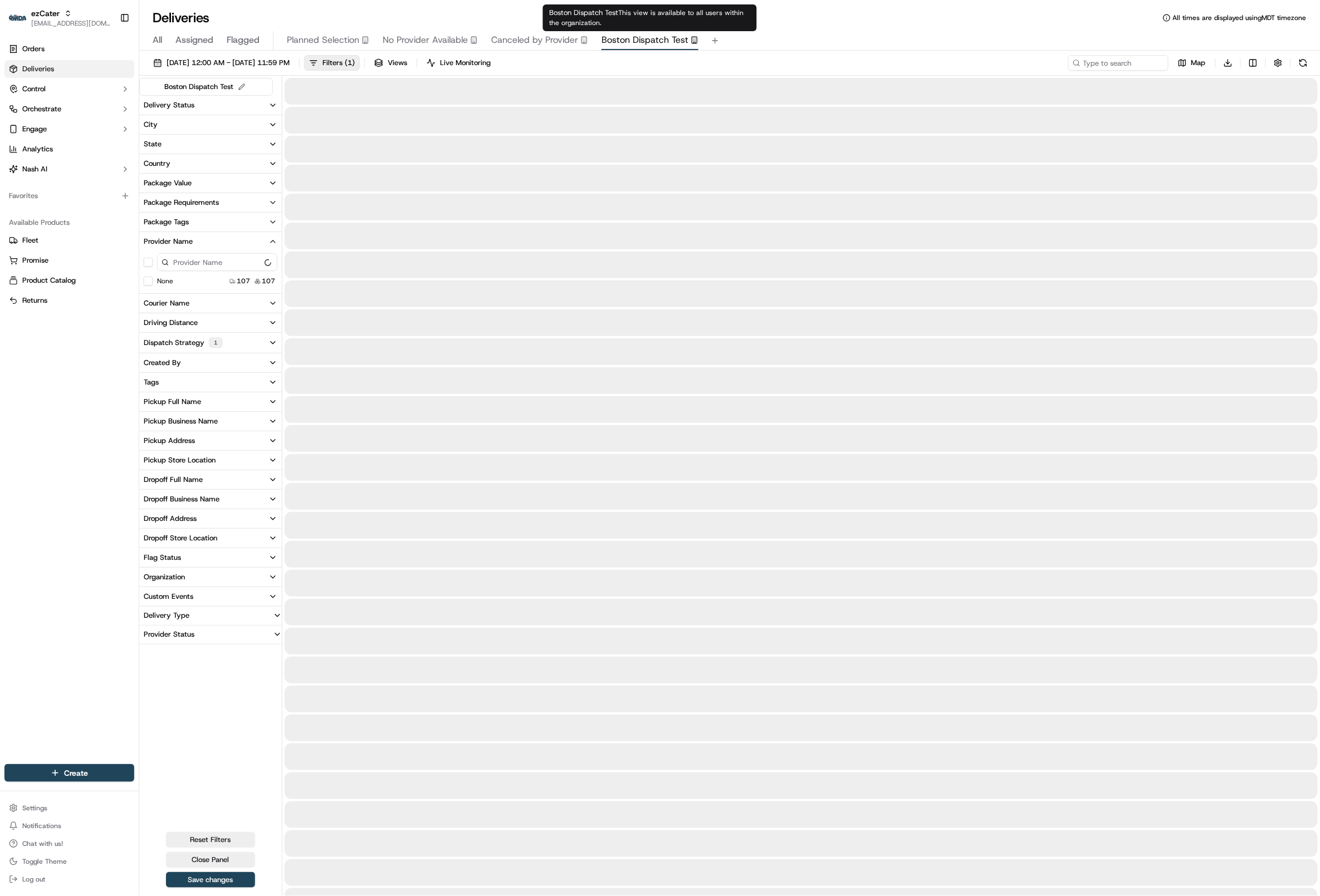
click at [628, 40] on span "Boston Dispatch Test" at bounding box center [645, 40] width 87 height 13
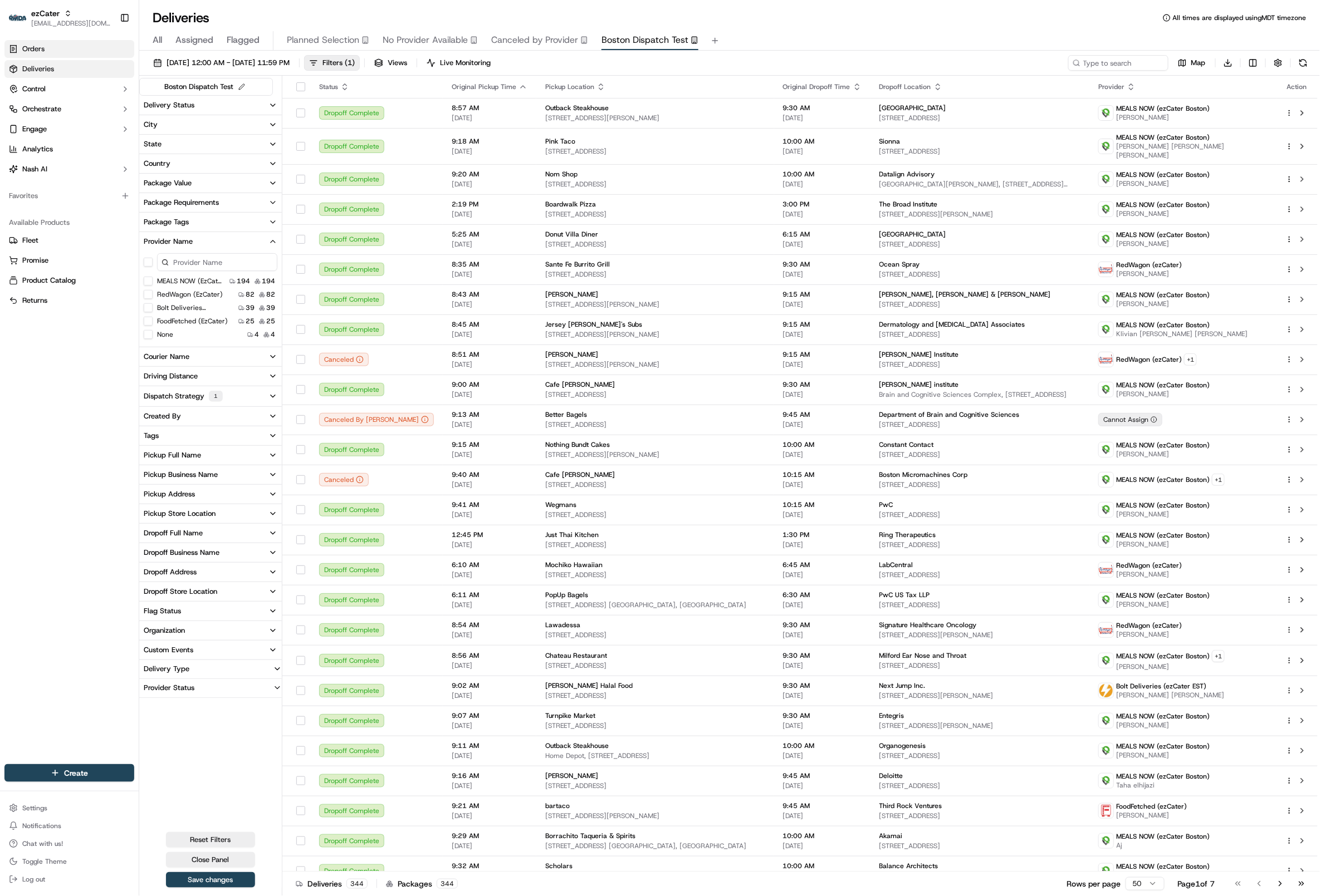
click at [65, 49] on link "Orders" at bounding box center [70, 49] width 130 height 18
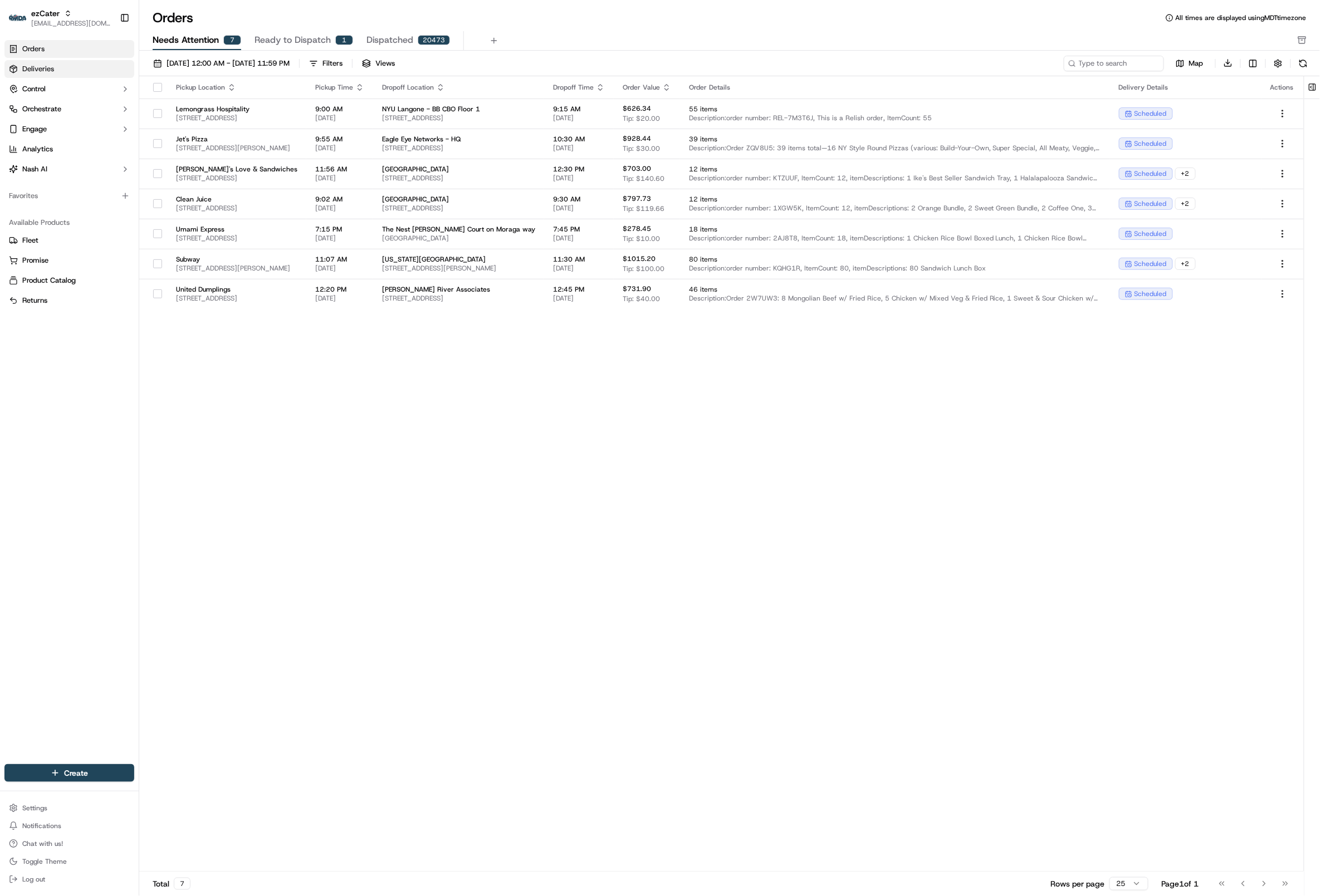
click at [65, 64] on link "Deliveries" at bounding box center [70, 69] width 130 height 18
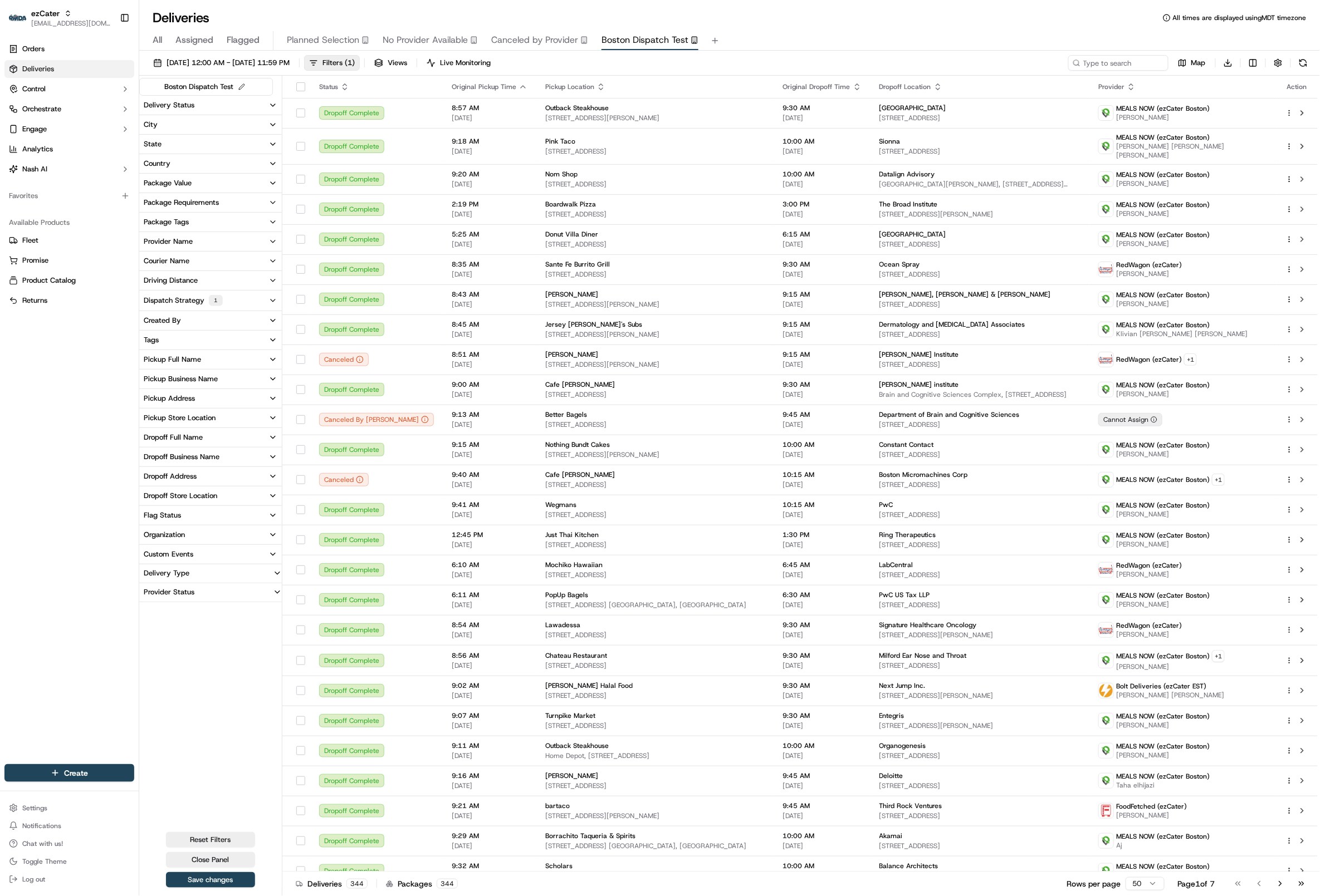
click at [163, 41] on div "All Assigned Flagged Planned Selection No Provider Available Canceled by Provid…" at bounding box center [730, 41] width 1181 height 20
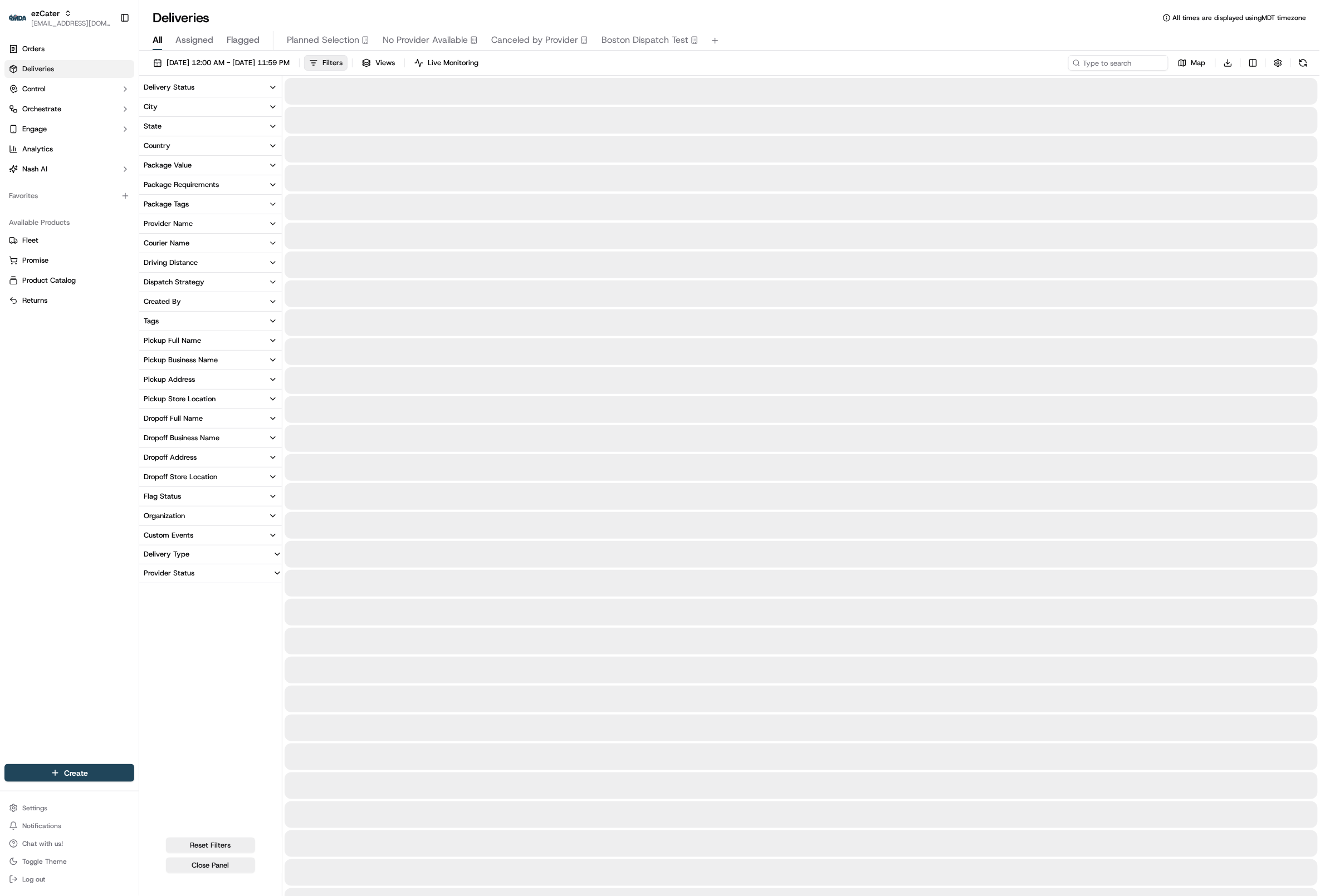
click at [159, 41] on span "All" at bounding box center [158, 40] width 9 height 13
click at [265, 64] on span "[DATE] 12:00 AM - [DATE] 11:59 PM" at bounding box center [228, 62] width 123 height 10
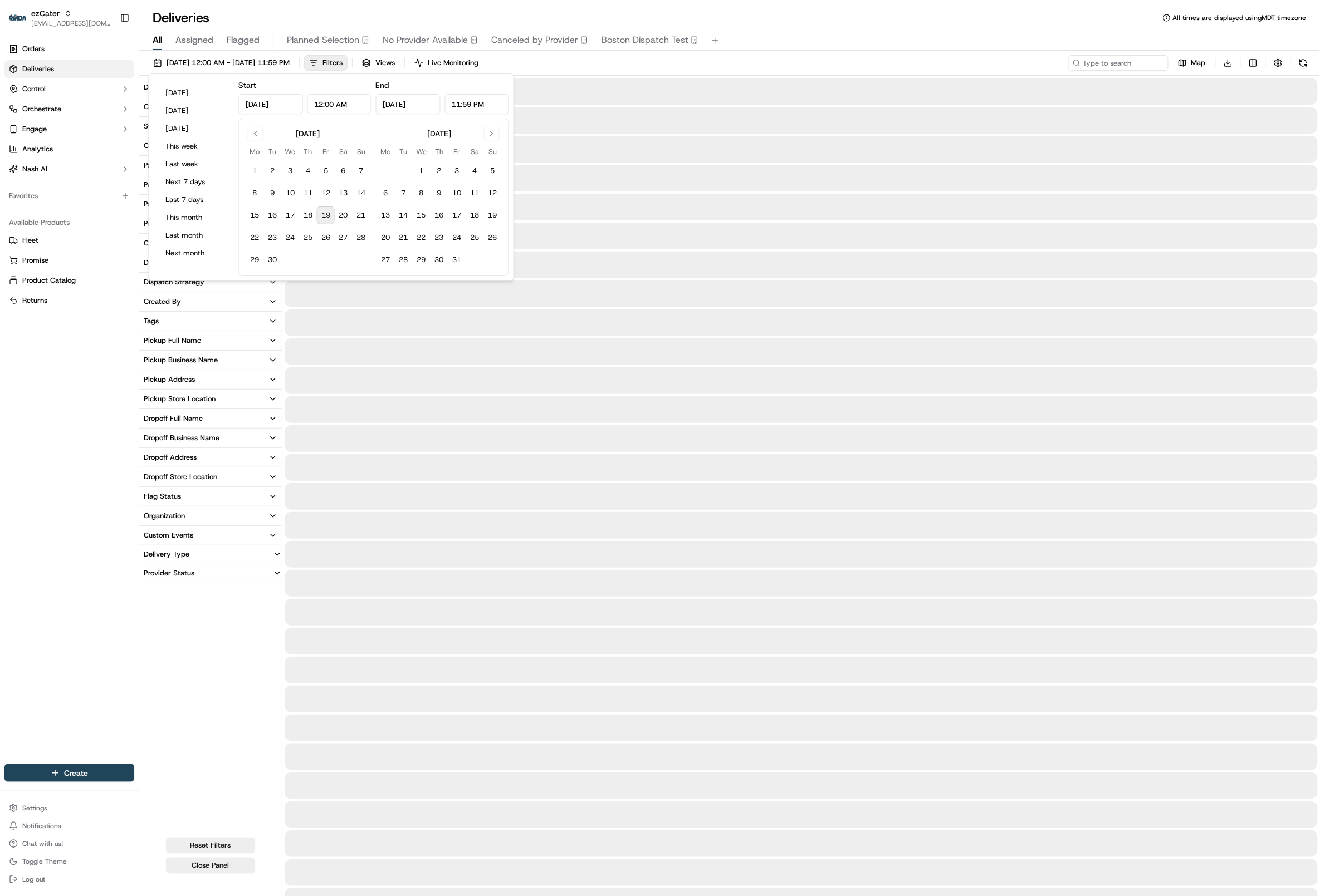
click at [326, 213] on button "19" at bounding box center [326, 215] width 18 height 18
type input "[DATE]"
click at [493, 137] on button "Go to next month" at bounding box center [492, 133] width 16 height 16
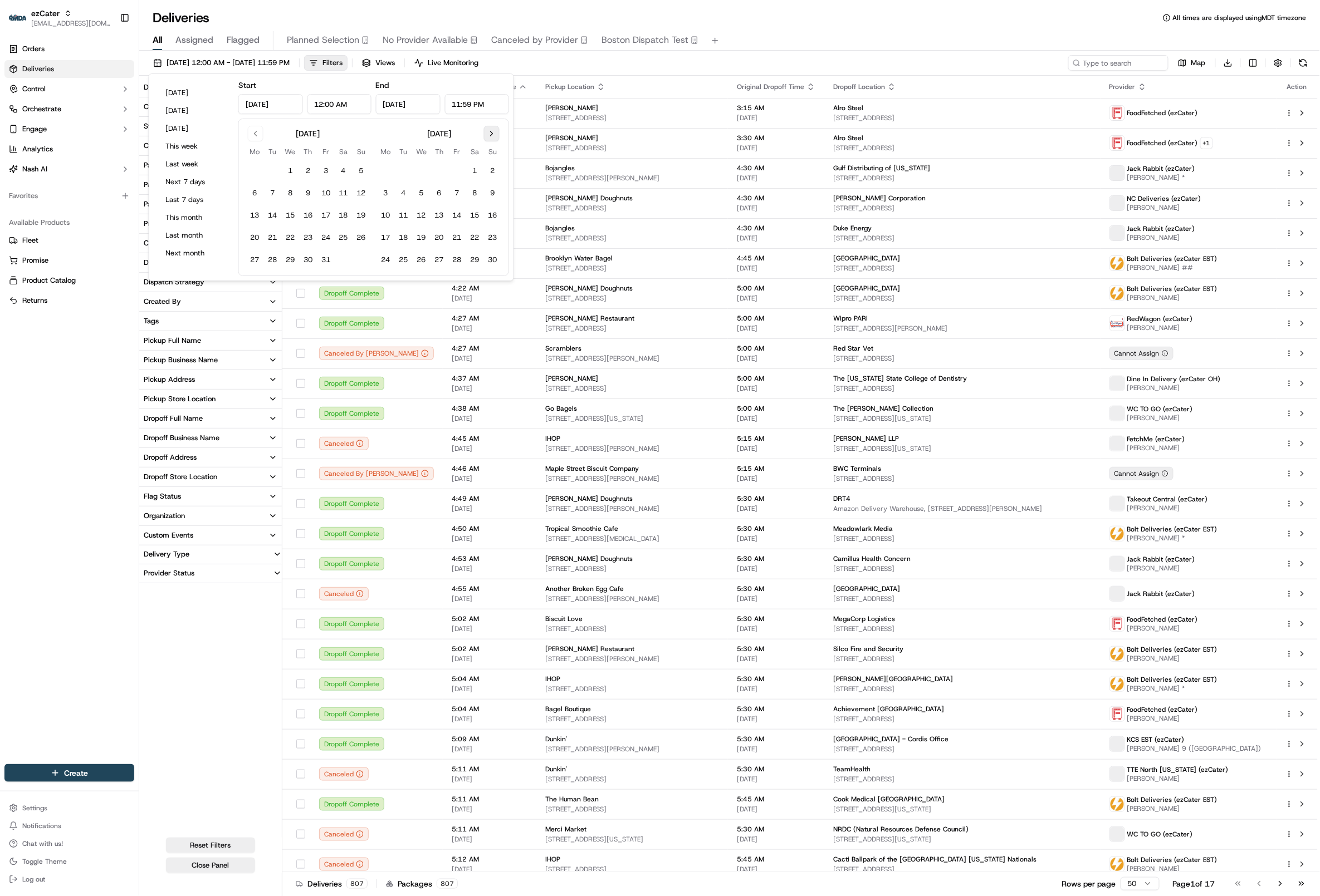
click at [493, 137] on button "Go to next month" at bounding box center [492, 133] width 16 height 16
click at [424, 267] on button "31" at bounding box center [421, 259] width 18 height 18
type input "[DATE]"
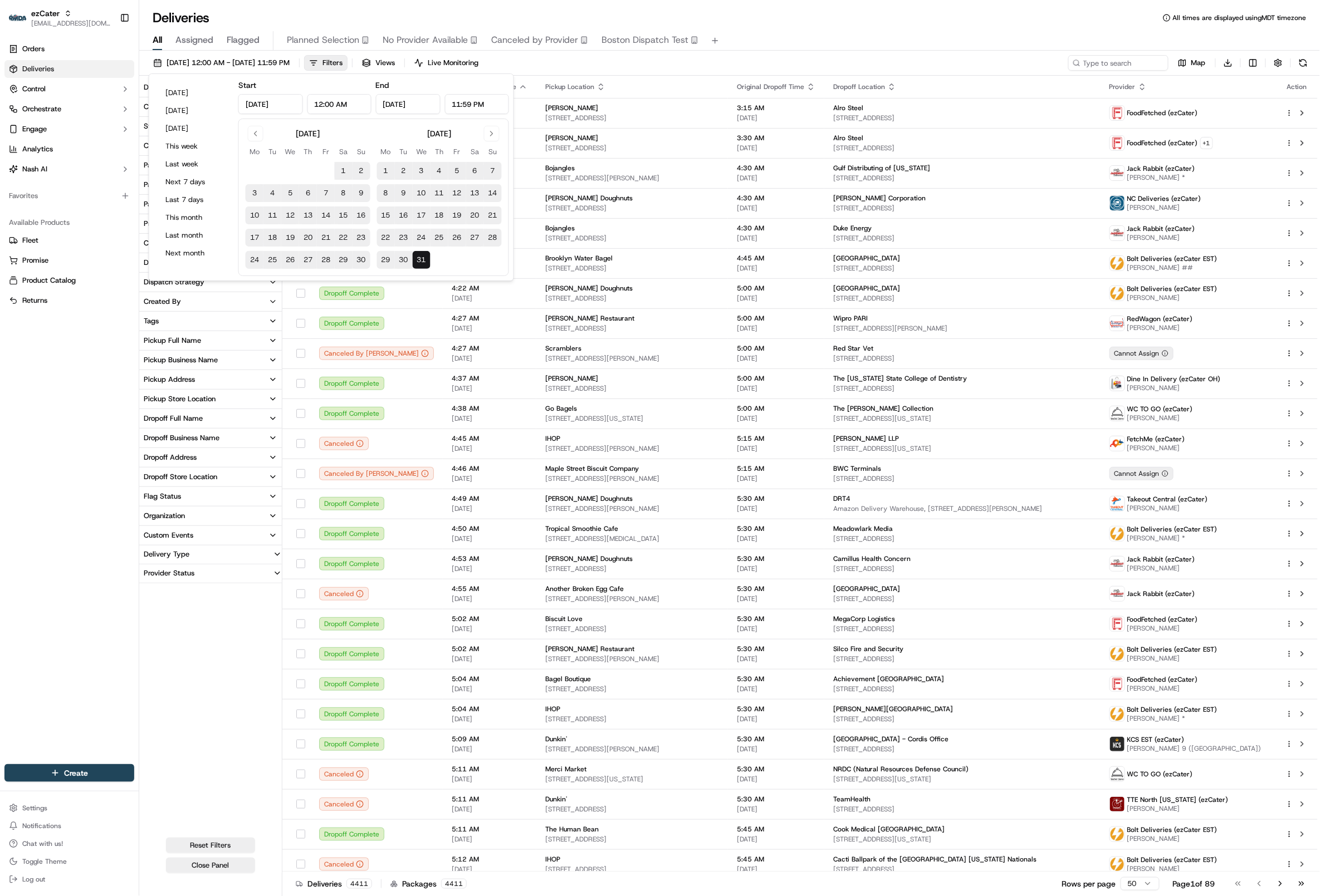
click at [831, 27] on div "All Assigned Flagged Planned Selection No Provider Available Canceled by Provid…" at bounding box center [730, 38] width 1181 height 24
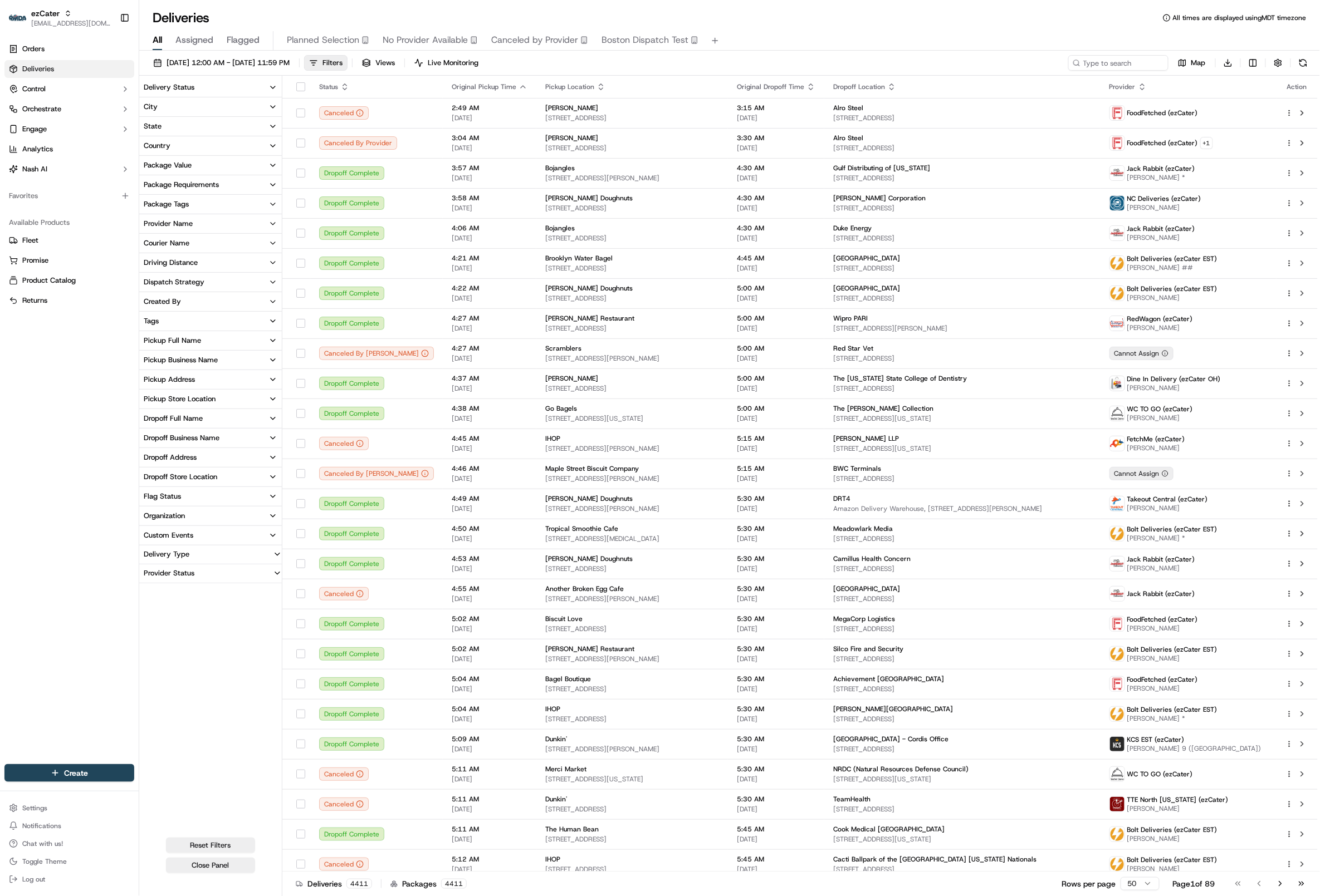
click at [208, 224] on button "Provider Name" at bounding box center [210, 224] width 142 height 19
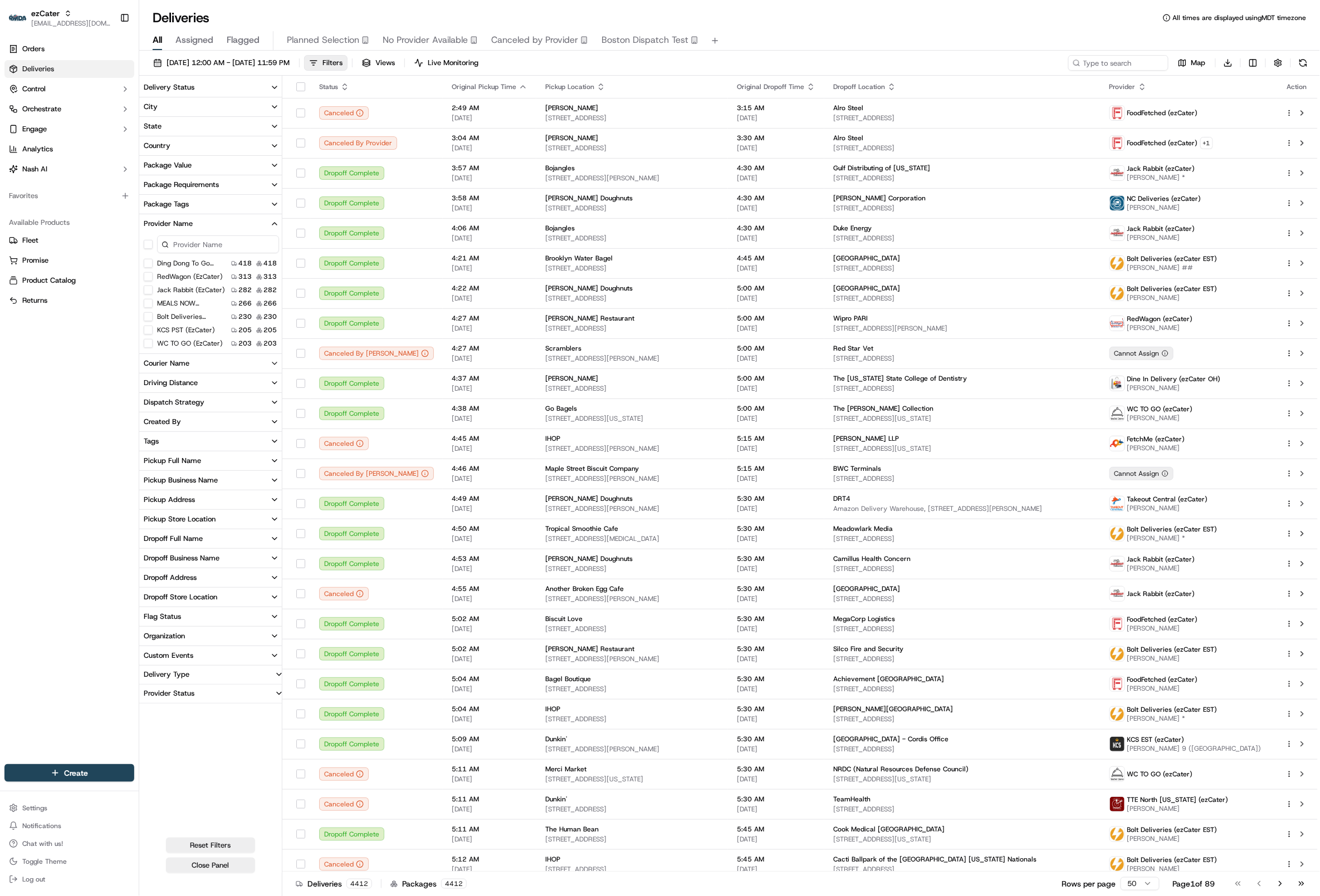
click at [189, 245] on input at bounding box center [217, 244] width 122 height 18
type input "j"
type input "cj"
click at [150, 260] on Services "CJT Delivery Services" at bounding box center [147, 263] width 8 height 8
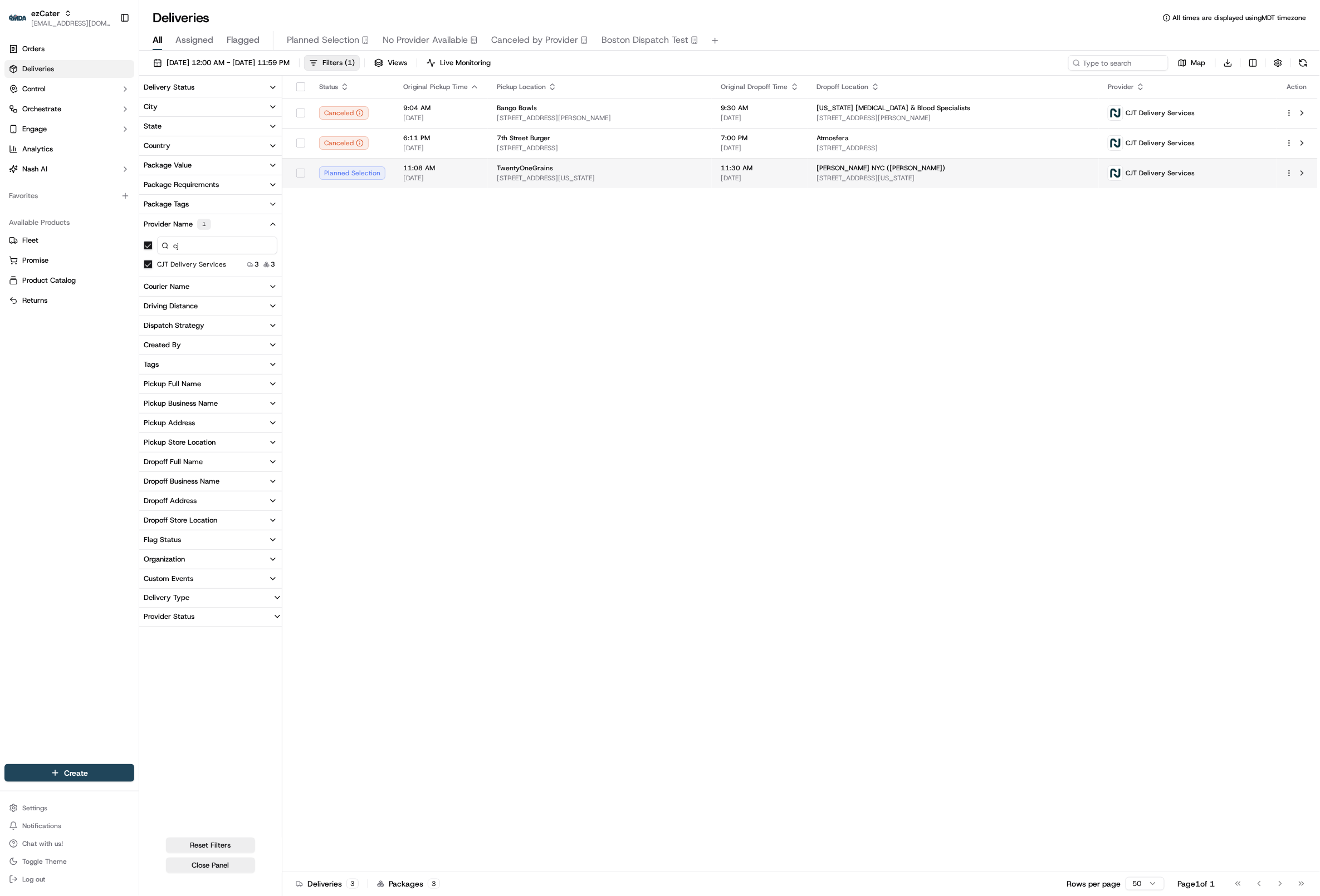
click at [573, 176] on span "[STREET_ADDRESS][US_STATE]" at bounding box center [600, 177] width 206 height 8
click at [491, 174] on td "TwentyOneGrains [STREET_ADDRESS][US_STATE]" at bounding box center [599, 174] width 224 height 30
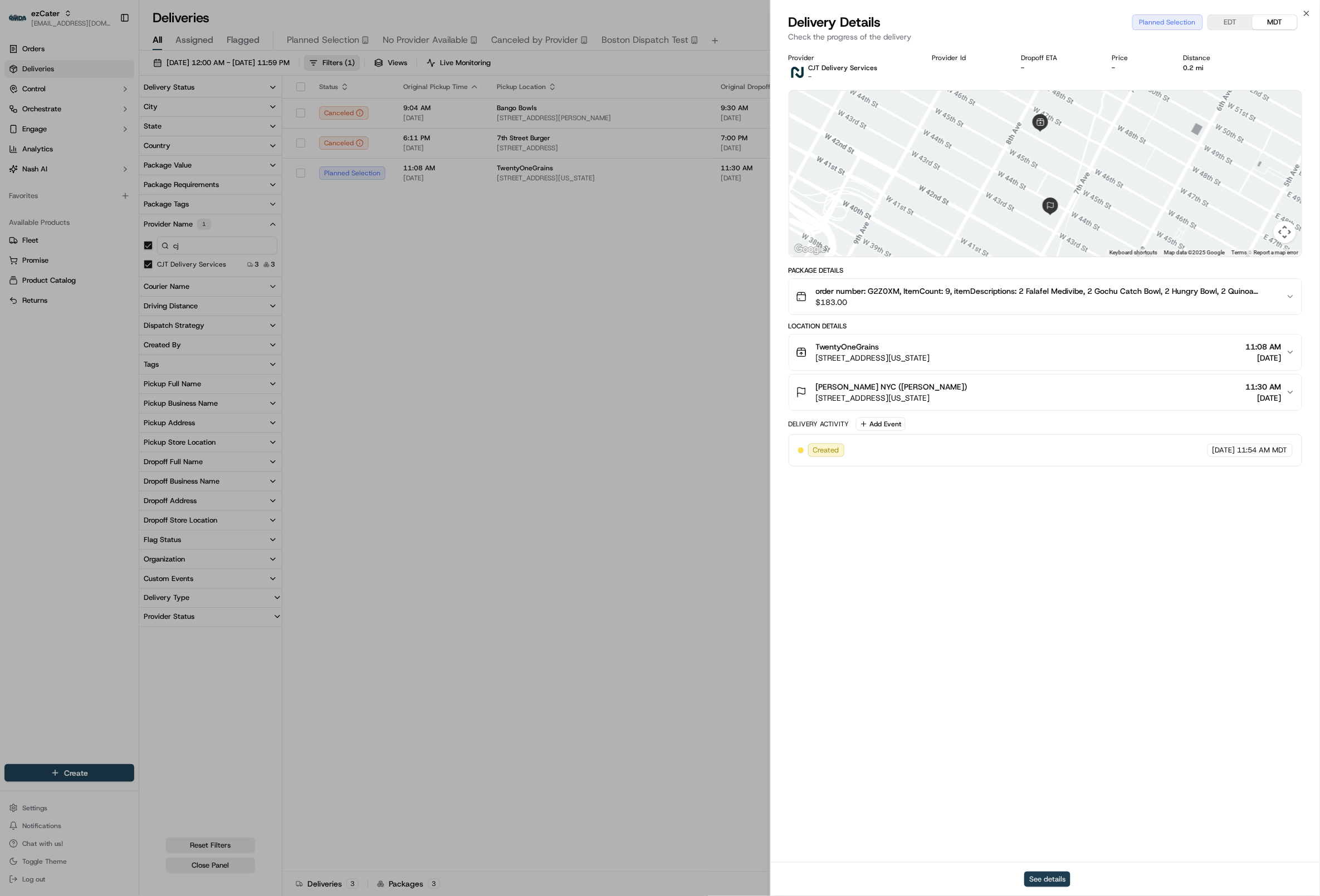
click at [1042, 874] on button "See details" at bounding box center [1047, 879] width 46 height 16
